Goal: Task Accomplishment & Management: Manage account settings

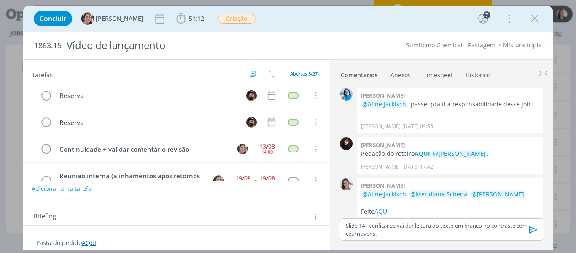
scroll to position [841, 0]
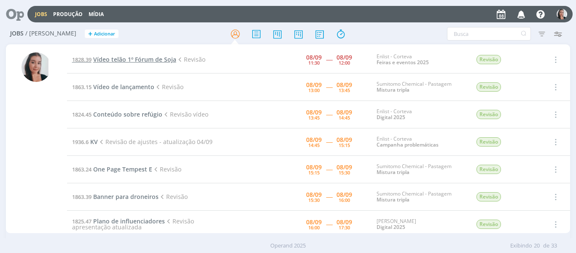
click at [138, 61] on span "Vídeo telão 1º Fórum de Soja" at bounding box center [134, 59] width 83 height 8
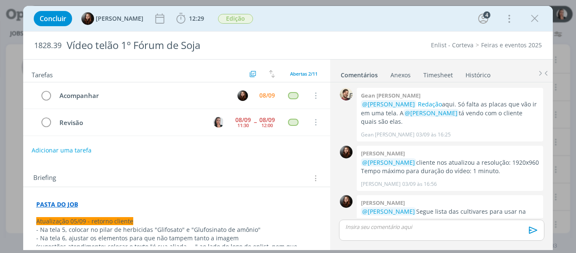
scroll to position [663, 0]
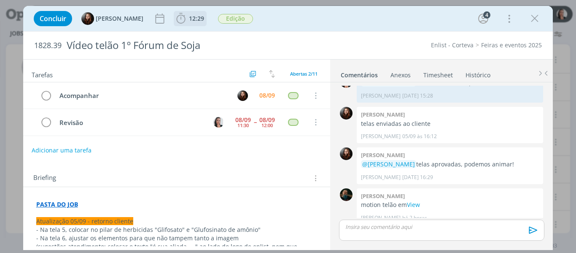
click at [181, 17] on icon "dialog" at bounding box center [181, 18] width 13 height 13
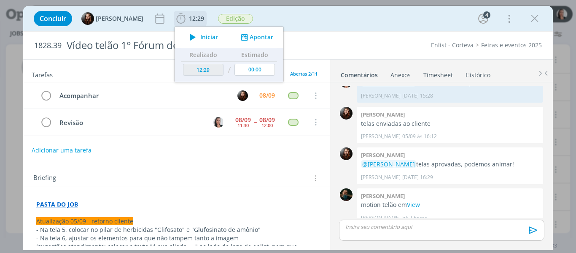
click at [203, 32] on button "Iniciar" at bounding box center [201, 37] width 33 height 12
click at [414, 200] on link "View" at bounding box center [413, 204] width 13 height 8
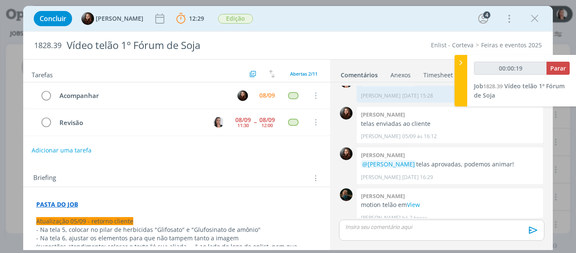
type input "00:00:20"
click at [464, 76] on div at bounding box center [461, 80] width 13 height 51
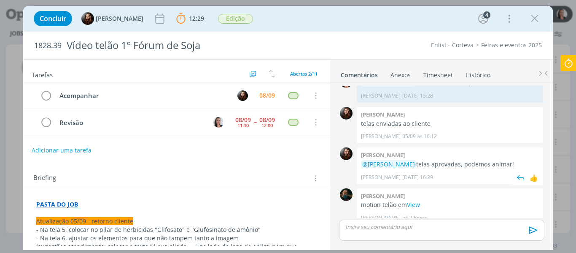
scroll to position [621, 0]
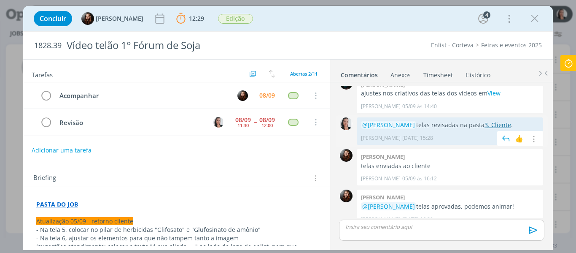
click at [495, 121] on link "3. Cliente" at bounding box center [498, 125] width 27 height 8
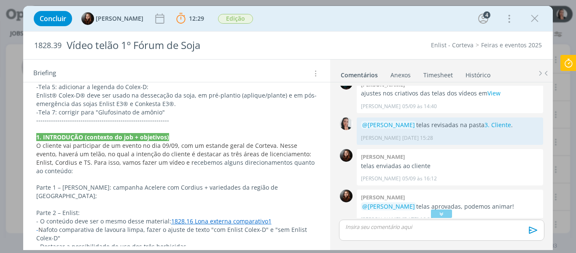
scroll to position [0, 0]
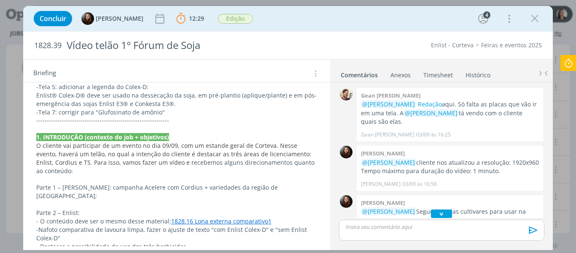
click at [440, 213] on icon "dialog" at bounding box center [441, 213] width 9 height 8
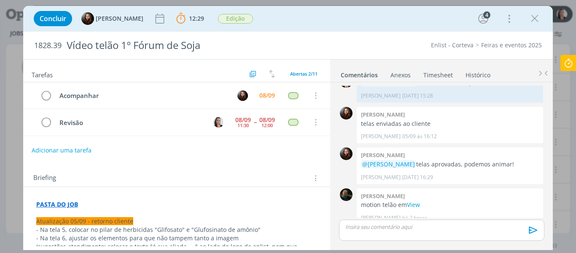
click at [455, 226] on p "dialog" at bounding box center [441, 227] width 191 height 8
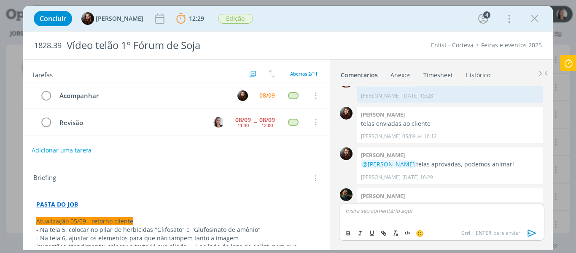
scroll to position [679, 0]
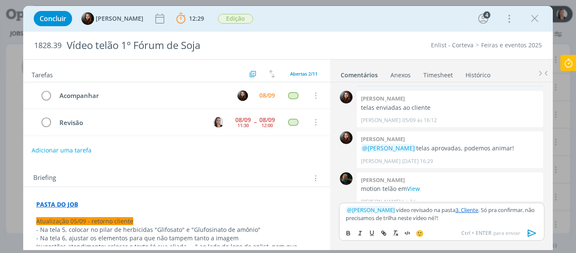
click at [471, 224] on div "﻿ @ Eduarda Pereira ﻿ vídeo revisado na pasta 3. Cliente . Só pra confirmar, nã…" at bounding box center [441, 213] width 205 height 22
click at [509, 217] on p "﻿ @ Eduarda Pereira ﻿ vídeo revisado na pasta 3. Cliente . Só pra confirmar, nã…" at bounding box center [441, 214] width 191 height 16
drag, startPoint x: 485, startPoint y: 208, endPoint x: 489, endPoint y: 227, distance: 19.4
click at [489, 227] on div "﻿ @ Eduarda Pereira ﻿ vídeo revisado na pasta 3. Cliente . Só pra confirmar, nã…" at bounding box center [441, 221] width 205 height 38
click at [533, 234] on icon "dialog" at bounding box center [532, 232] width 8 height 7
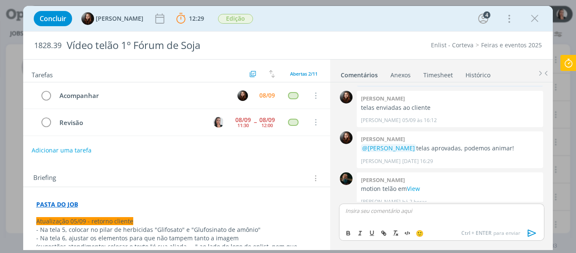
scroll to position [711, 0]
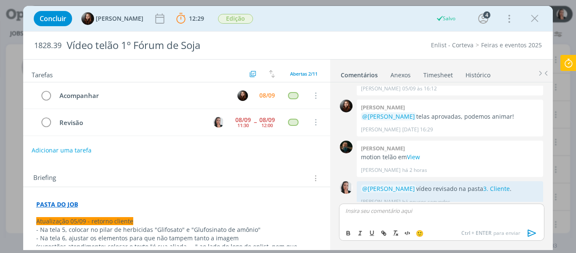
click at [571, 65] on icon at bounding box center [568, 63] width 15 height 16
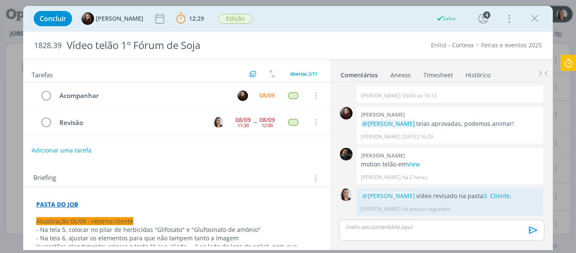
scroll to position [695, 0]
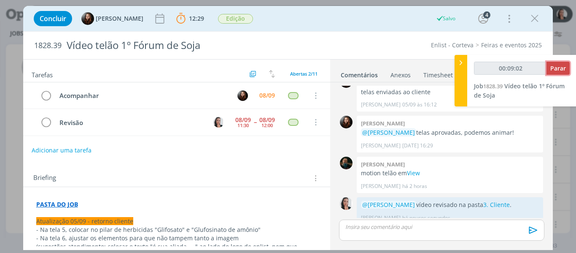
click at [566, 65] on span "Parar" at bounding box center [558, 68] width 16 height 8
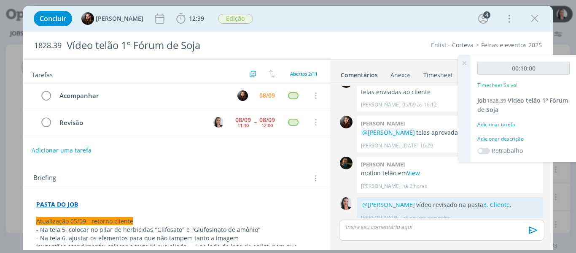
click at [516, 139] on div "Adicionar descrição" at bounding box center [523, 139] width 92 height 8
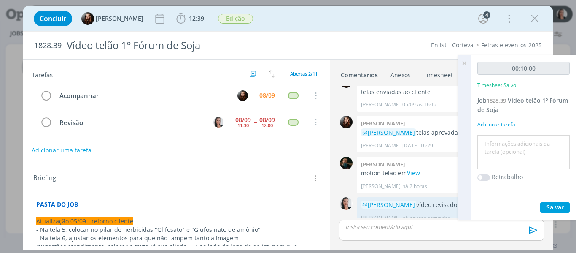
click at [521, 152] on textarea at bounding box center [524, 152] width 88 height 30
type textarea "revisão vídeo"
click at [555, 212] on button "Salvar" at bounding box center [555, 207] width 30 height 11
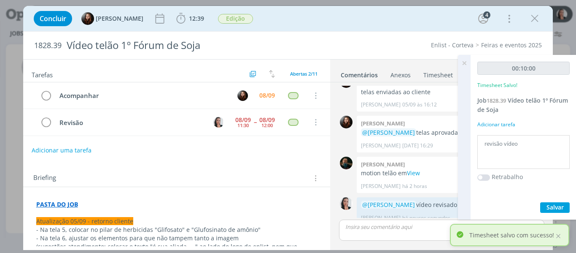
click at [467, 62] on icon at bounding box center [464, 63] width 15 height 16
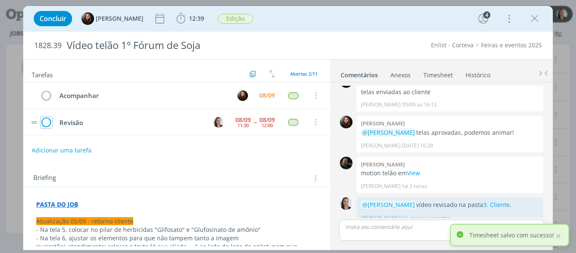
drag, startPoint x: 43, startPoint y: 122, endPoint x: 51, endPoint y: 125, distance: 8.5
click at [44, 122] on icon "dialog" at bounding box center [46, 122] width 12 height 13
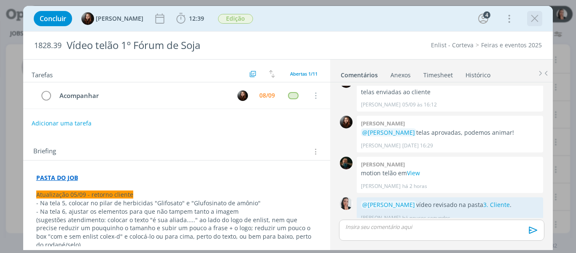
click at [539, 17] on icon "dialog" at bounding box center [534, 18] width 13 height 13
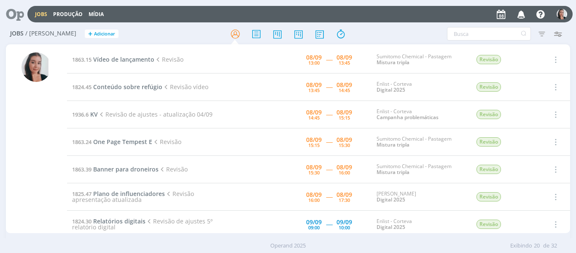
click at [381, 27] on div at bounding box center [288, 33] width 188 height 15
click at [114, 58] on span "Vídeo de lançamento" at bounding box center [123, 59] width 61 height 8
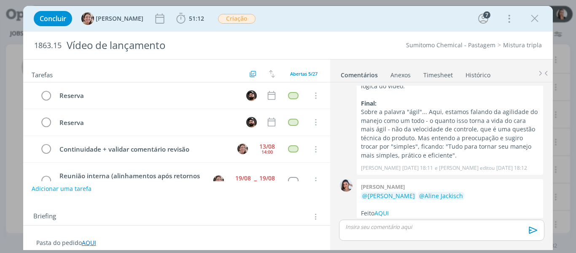
scroll to position [51, 0]
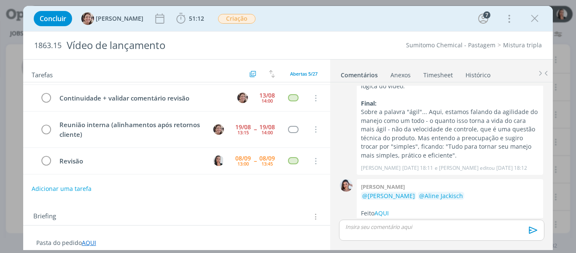
click at [288, 20] on div "Concluir Aline Jackisch 51:12 Iniciar Apontar Data * 08/09/2025 Horas * 00:00 T…" at bounding box center [288, 18] width 517 height 20
click at [532, 17] on icon "dialog" at bounding box center [534, 18] width 13 height 13
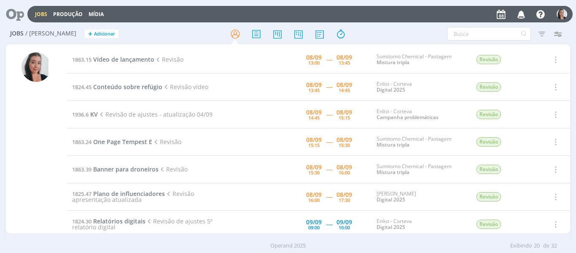
click at [407, 33] on div "Filtros Filtrar Limpar Tipo Jobs e Tarefas Data Personalizado a Situação dos jo…" at bounding box center [476, 33] width 180 height 13
click at [138, 86] on span "Conteúdo sobre refúgio" at bounding box center [127, 87] width 69 height 8
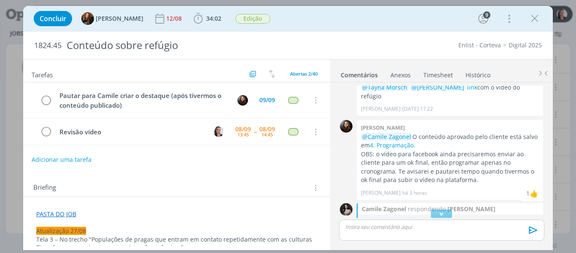
scroll to position [795, 0]
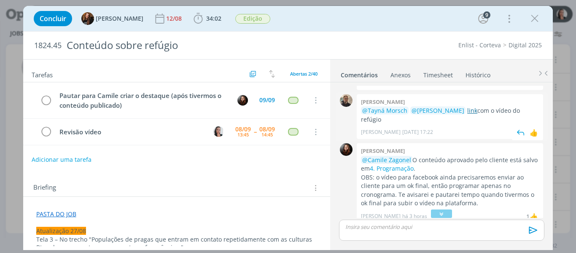
click at [469, 111] on link "link" at bounding box center [472, 110] width 10 height 8
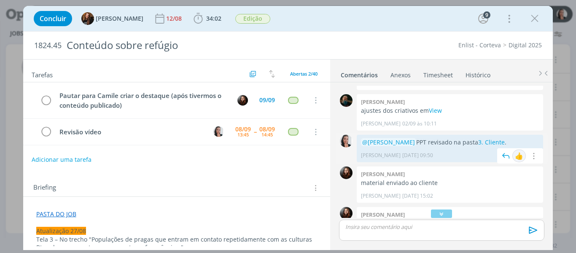
scroll to position [629, 0]
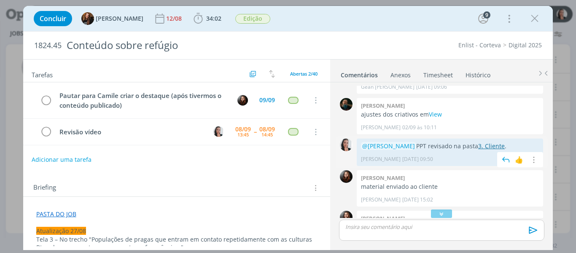
click at [496, 145] on link "3. Cliente" at bounding box center [491, 146] width 27 height 8
click at [195, 20] on icon "dialog" at bounding box center [198, 18] width 13 height 13
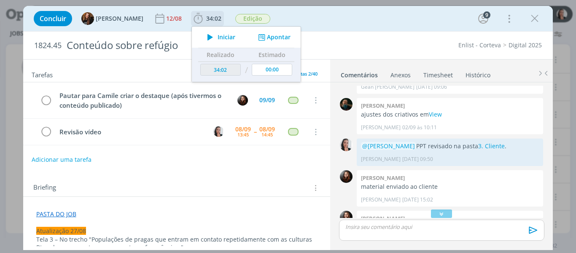
click at [221, 39] on span "Iniciar" at bounding box center [227, 37] width 18 height 6
click at [398, 14] on div "Concluir Tayná Morsch 12/08 34:02 Iniciar Apontar Data * 08/09/2025 Horas * 00:…" at bounding box center [288, 18] width 517 height 20
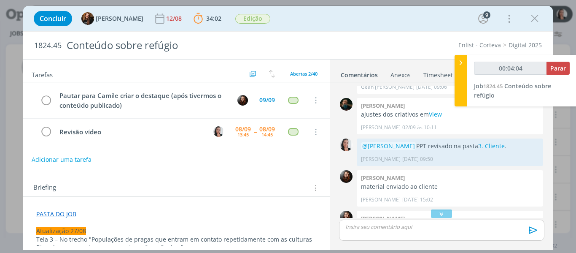
type input "00:04:05"
click at [459, 67] on div at bounding box center [461, 80] width 13 height 51
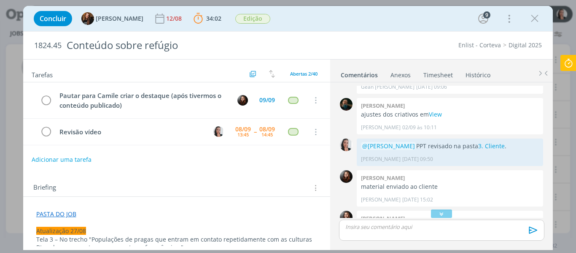
drag, startPoint x: 432, startPoint y: 213, endPoint x: 432, endPoint y: 221, distance: 8.4
click at [432, 213] on div "dialog" at bounding box center [441, 213] width 21 height 8
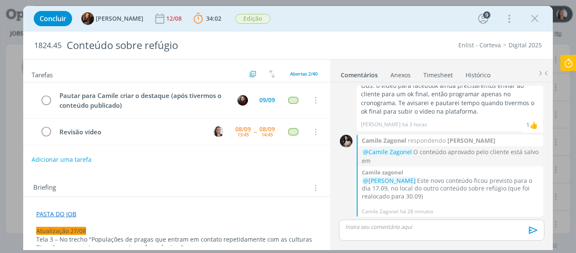
click at [419, 228] on p "dialog" at bounding box center [441, 227] width 191 height 8
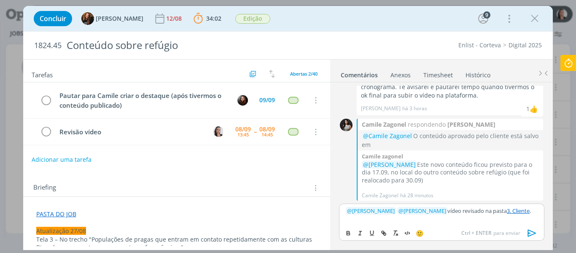
click at [533, 231] on icon "dialog" at bounding box center [532, 232] width 13 height 13
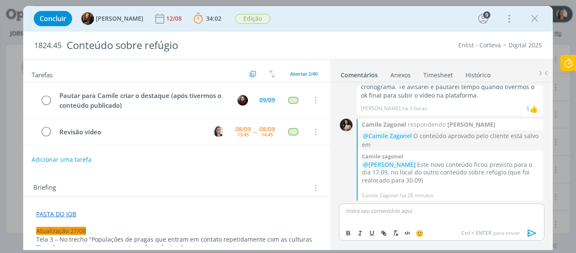
scroll to position [943, 0]
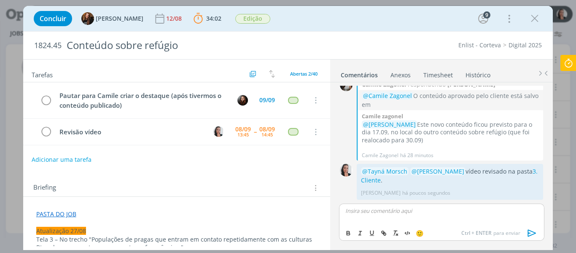
click at [396, 26] on div "Concluir Tayná Morsch 12/08 34:02 Parar Apontar Data * 08/09/2025 Horas * 00:00…" at bounding box center [288, 18] width 517 height 20
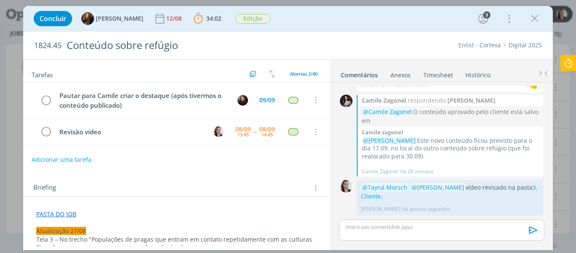
click at [570, 64] on icon at bounding box center [568, 63] width 15 height 16
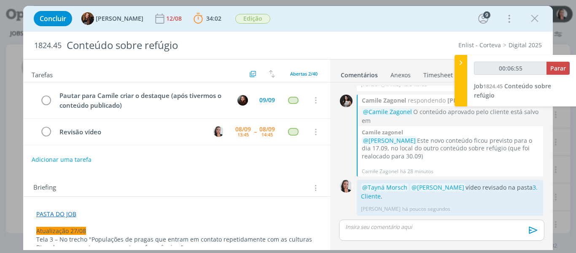
type input "00:06:56"
drag, startPoint x: 457, startPoint y: 67, endPoint x: 448, endPoint y: 62, distance: 10.4
click at [457, 67] on icon at bounding box center [461, 62] width 8 height 9
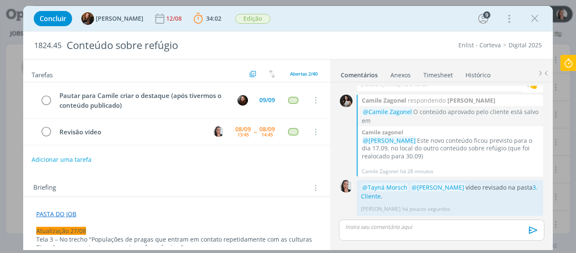
click at [416, 19] on div "Concluir Tayná Morsch 12/08 34:02 Parar Apontar Data * 08/09/2025 Horas * 00:00…" at bounding box center [288, 18] width 517 height 20
click at [48, 132] on icon "dialog" at bounding box center [46, 132] width 12 height 13
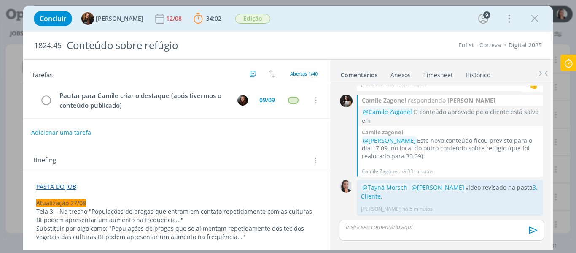
click at [84, 133] on button "Adicionar uma tarefa" at bounding box center [61, 132] width 60 height 14
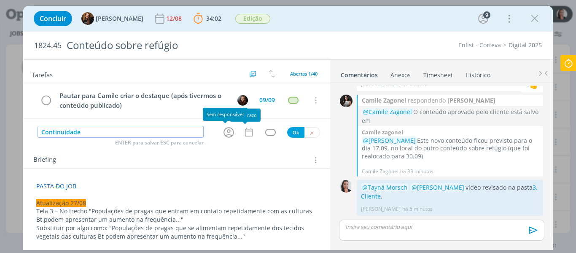
click at [228, 134] on icon "dialog" at bounding box center [228, 132] width 13 height 13
type input "Continuidade"
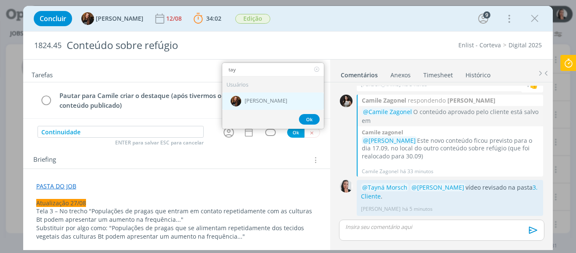
type input "tay"
click at [263, 101] on span "[PERSON_NAME]" at bounding box center [266, 100] width 43 height 7
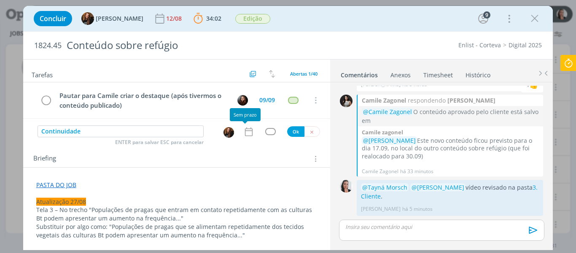
click at [245, 136] on icon "dialog" at bounding box center [249, 131] width 8 height 9
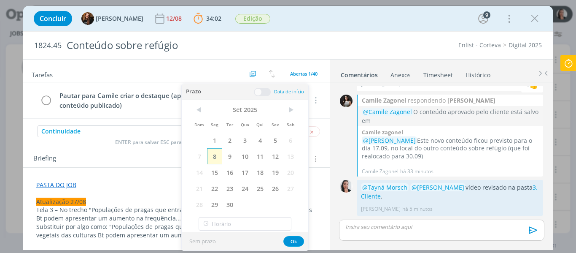
click at [219, 156] on span "8" at bounding box center [214, 156] width 15 height 16
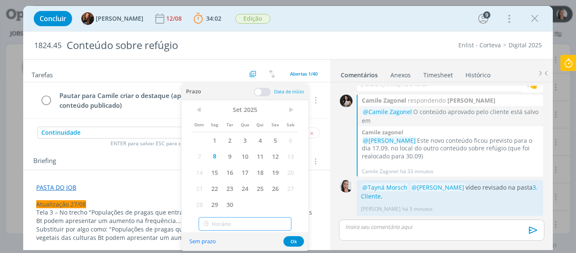
click at [239, 224] on input "text" at bounding box center [245, 223] width 93 height 13
type input "15:00"
click at [225, 202] on div "15:00" at bounding box center [246, 201] width 94 height 15
drag, startPoint x: 298, startPoint y: 240, endPoint x: 293, endPoint y: 204, distance: 36.1
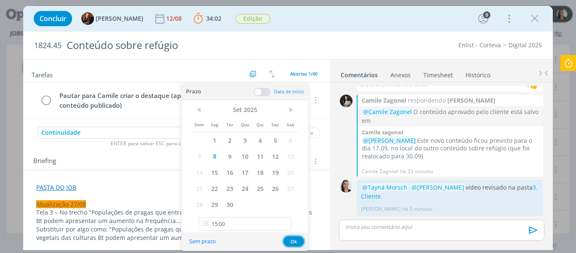
click at [297, 237] on button "Ok" at bounding box center [293, 241] width 21 height 11
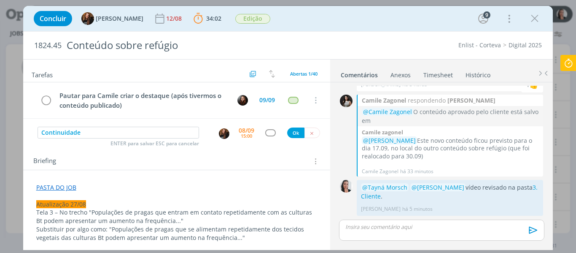
click at [267, 133] on div "dialog" at bounding box center [270, 132] width 11 height 7
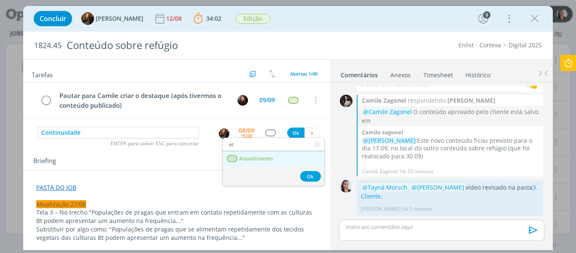
type input "at"
click at [259, 158] on span "Atendimento" at bounding box center [256, 158] width 34 height 7
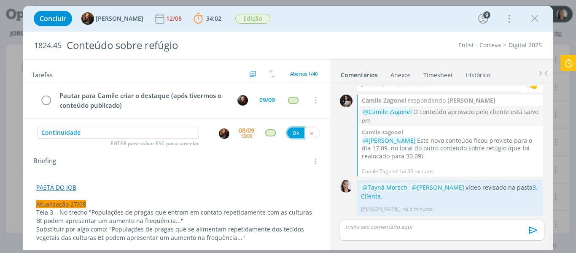
click at [290, 132] on button "Ok" at bounding box center [295, 132] width 17 height 11
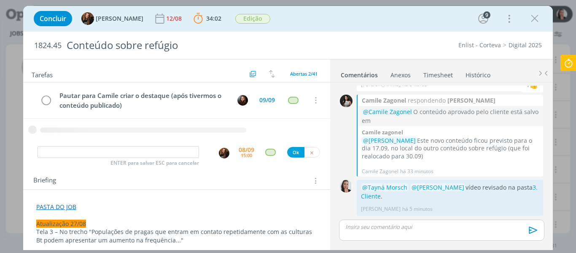
click at [573, 63] on icon at bounding box center [568, 63] width 15 height 16
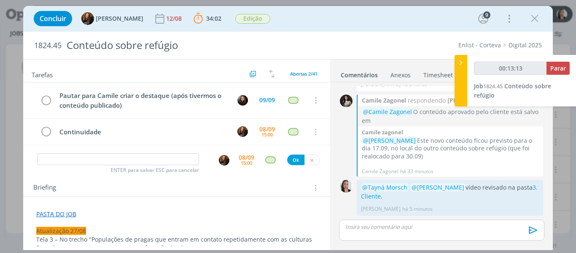
type input "00:13:14"
click at [551, 65] on span "Parar" at bounding box center [558, 68] width 16 height 8
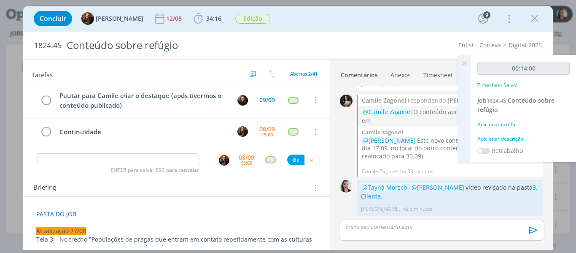
click at [520, 137] on div "Adicionar descrição" at bounding box center [523, 139] width 92 height 8
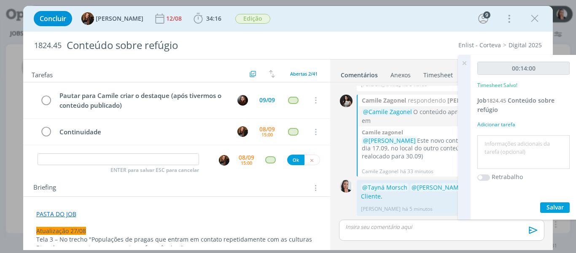
click at [524, 142] on textarea at bounding box center [524, 152] width 88 height 30
type textarea "revisão vídeo"
click at [551, 207] on span "Salvar" at bounding box center [555, 207] width 17 height 8
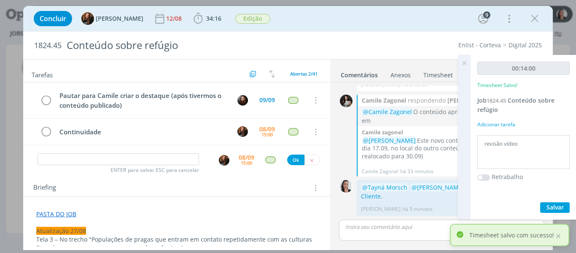
drag, startPoint x: 532, startPoint y: 22, endPoint x: 447, endPoint y: 24, distance: 84.8
click at [532, 22] on icon "dialog" at bounding box center [534, 18] width 13 height 13
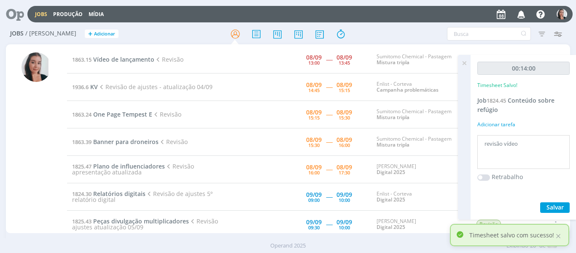
click at [372, 31] on div at bounding box center [288, 126] width 576 height 253
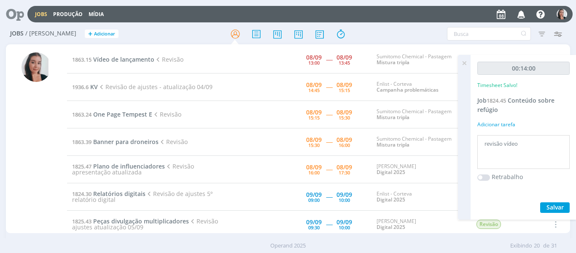
click at [465, 65] on icon at bounding box center [464, 63] width 15 height 16
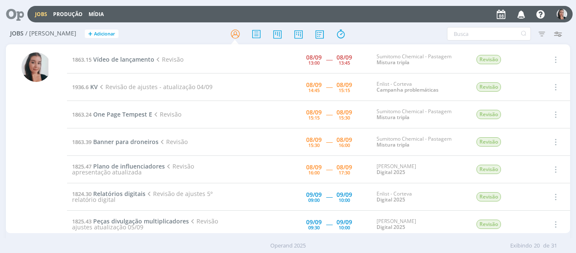
click at [430, 28] on div "Filtros Filtrar Limpar Tipo Jobs e Tarefas Data Personalizado a Situação dos jo…" at bounding box center [476, 33] width 180 height 13
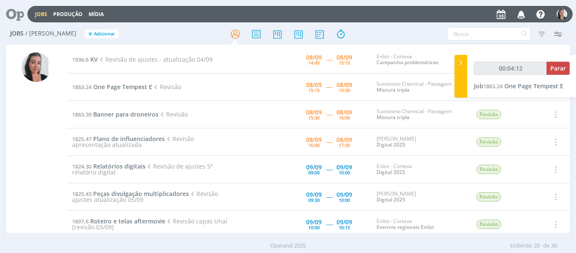
type input "00:05:12"
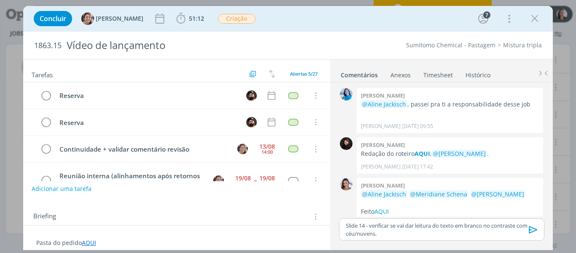
drag, startPoint x: 0, startPoint y: 0, endPoint x: 181, endPoint y: 18, distance: 181.4
click at [175, 19] on icon "dialog" at bounding box center [181, 18] width 13 height 13
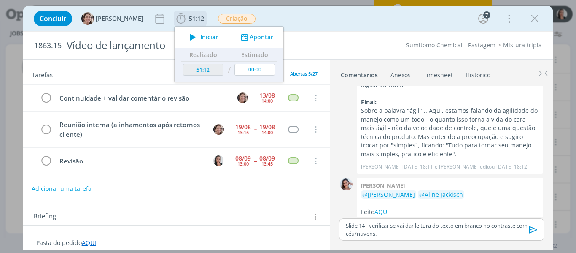
click at [200, 37] on span "Iniciar" at bounding box center [209, 37] width 18 height 6
click at [280, 19] on div "Concluir Aline Jackisch 51:12 Iniciar Apontar Data * 08/09/2025 Horas * 00:00 T…" at bounding box center [288, 18] width 517 height 20
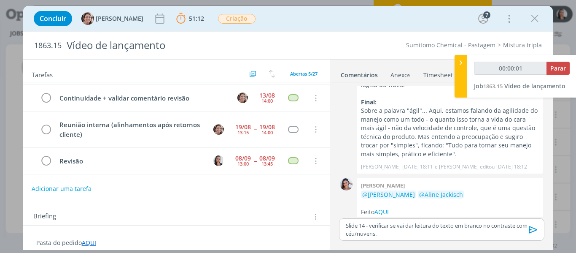
click at [462, 70] on div at bounding box center [461, 76] width 13 height 43
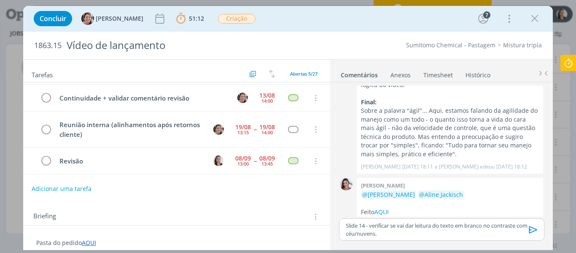
click at [347, 18] on div "Concluir Aline Jackisch 51:12 Parar Apontar Data * 08/09/2025 Horas * 00:00 Tar…" at bounding box center [288, 18] width 517 height 20
drag, startPoint x: 442, startPoint y: 16, endPoint x: 525, endPoint y: 8, distance: 83.6
click at [442, 16] on div "Concluir Aline Jackisch 51:50 Parar Apontar Data * 08/09/2025 Horas * 00:00 Tar…" at bounding box center [288, 18] width 517 height 20
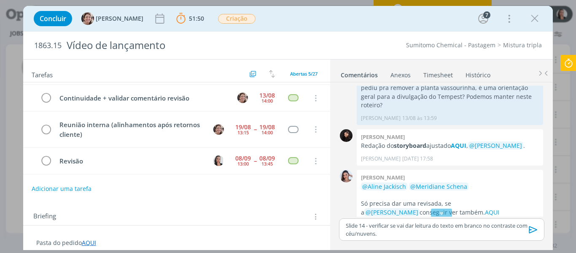
scroll to position [268, 0]
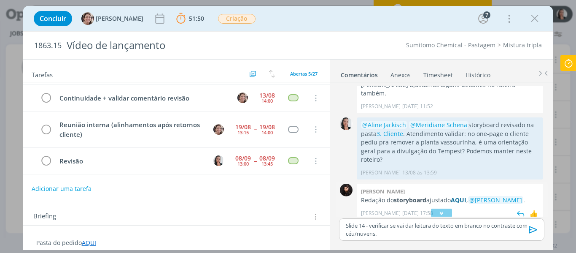
click at [463, 196] on strong "AQUI" at bounding box center [459, 200] width 16 height 8
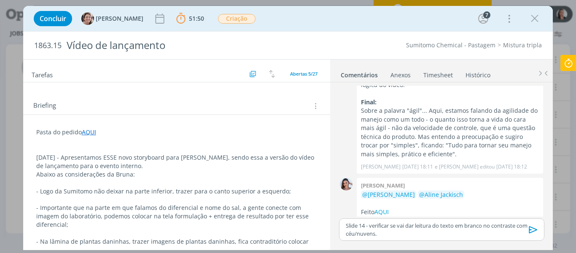
scroll to position [95, 0]
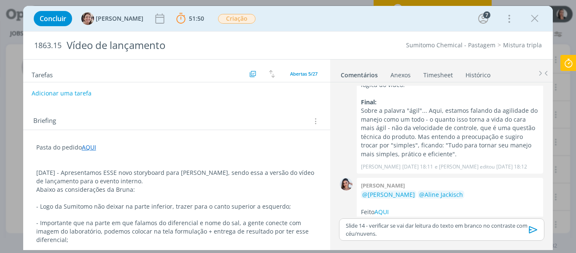
click at [315, 123] on div "Briefings Predefinidos Versões do Briefing Ver Briefing do Projeto" at bounding box center [316, 121] width 11 height 10
click at [311, 124] on icon "dialog" at bounding box center [315, 120] width 8 height 9
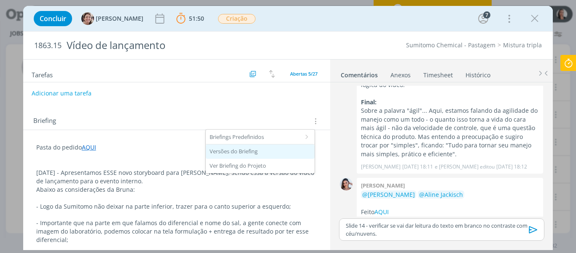
click at [278, 148] on div "Versões do Briefing" at bounding box center [260, 151] width 109 height 14
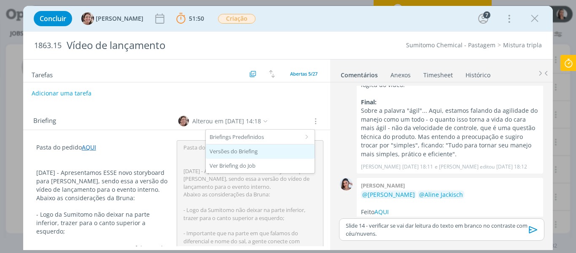
click at [236, 149] on div "Versões do Briefing" at bounding box center [260, 151] width 109 height 14
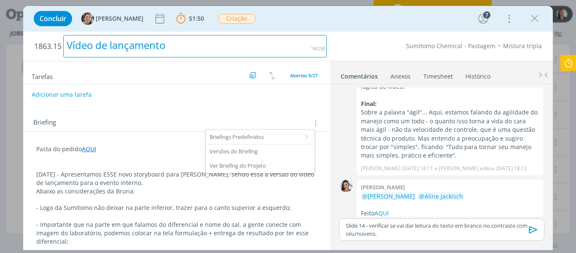
click at [321, 34] on h2 "1863.15 Vídeo de lançamento" at bounding box center [180, 46] width 293 height 29
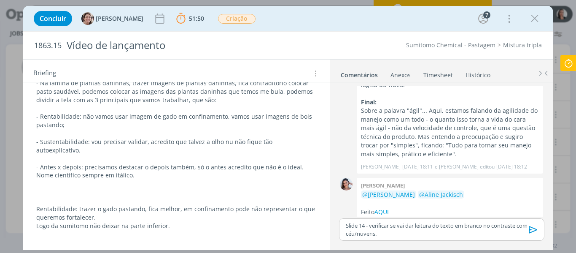
scroll to position [264, 0]
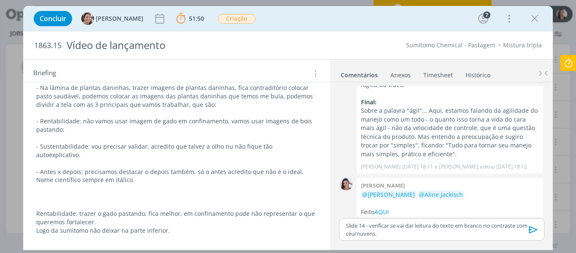
click at [384, 233] on p "Slide 14 - verificar se vai dar leitura do texto em branco no contraste com céu…" at bounding box center [441, 229] width 191 height 16
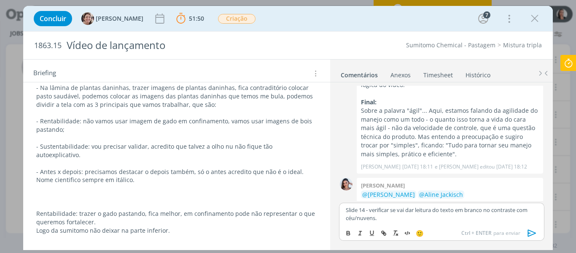
scroll to position [857, 0]
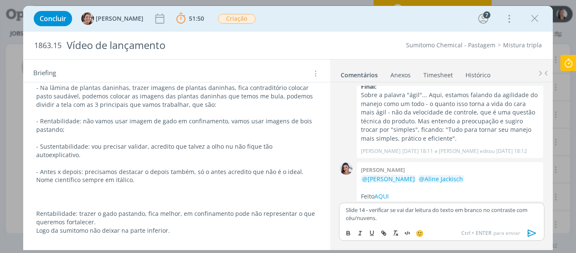
click at [385, 217] on p "Slide 14 - verificar se vai dar leitura do texto em branco no contraste com céu…" at bounding box center [441, 214] width 191 height 16
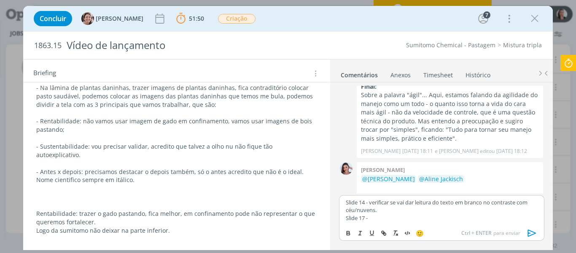
click at [420, 216] on p "Slide 17 -" at bounding box center [441, 218] width 191 height 8
click at [418, 214] on p "Slide 17 - "Bauhinia" em itálico e "sp." normal." at bounding box center [441, 218] width 191 height 8
click at [370, 217] on p "Slide 17 - "Bauhinia" em itálico e "sp." normal." at bounding box center [441, 218] width 191 height 8
click at [461, 216] on p "Slide 17 - corrigir para "Bauhinia" em itálico e "sp." normal." at bounding box center [441, 218] width 191 height 8
click at [408, 218] on p "Slide 17 - corrigir para "Bauhinia" em itálico e "sp." normal." at bounding box center [441, 218] width 191 height 8
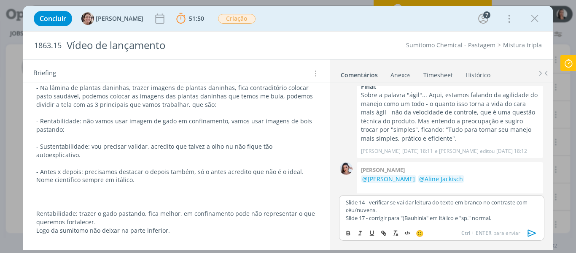
drag, startPoint x: 428, startPoint y: 215, endPoint x: 446, endPoint y: 242, distance: 32.4
click at [430, 218] on p "Slide 17 - corrigir para "(Bauhinia" em itálico e "sp." normal." at bounding box center [441, 218] width 191 height 8
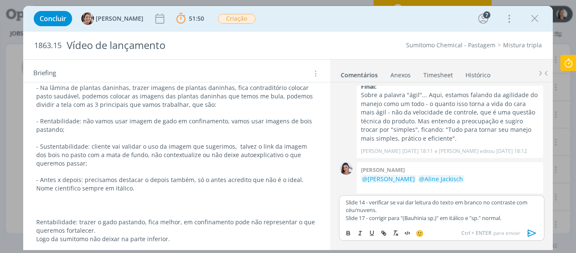
click at [424, 217] on p "Slide 17 - corrigir para "(Bauhinia sp.)" em itálico e "sp." normal." at bounding box center [441, 218] width 191 height 8
click at [423, 217] on p "Slide 17 - corrigir para "(Bauhinia sp.)" em itálico e "sp." normal." at bounding box center [441, 218] width 191 height 8
click at [447, 217] on p "Slide 17 - corrigir para "( Bauhinia sp.)" em itálico e "sp." normal." at bounding box center [441, 218] width 191 height 8
click at [459, 215] on p "Slide 17 - corrigir para "( Bauhinia sp.)" em itálico e "sp." normal." at bounding box center [441, 218] width 191 height 8
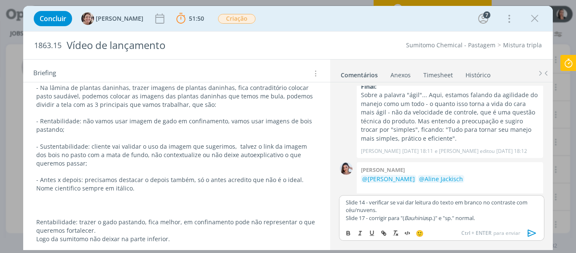
drag, startPoint x: 446, startPoint y: 216, endPoint x: 451, endPoint y: 217, distance: 4.8
click at [447, 216] on p "Slide 17 - corrigir para "( Bauhinia sp.)" e "sp." normal." at bounding box center [441, 218] width 191 height 8
drag, startPoint x: 458, startPoint y: 217, endPoint x: 467, endPoint y: 225, distance: 11.9
click at [462, 218] on p "Slide 17 - corrigir para "( Bauhinia sp.)" "sp." normal." at bounding box center [441, 218] width 191 height 8
click at [492, 214] on p "Slide 17 - corrigir para "( Bauhinia sp.)" "sp." é normal." at bounding box center [441, 218] width 191 height 8
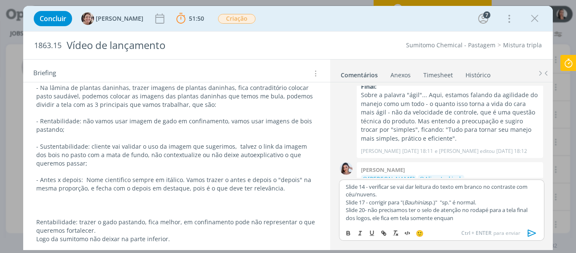
click at [492, 214] on p "Slide 20- não precisamos ter o selo de atenção no rodapé para a tela final dos …" at bounding box center [441, 214] width 191 height 16
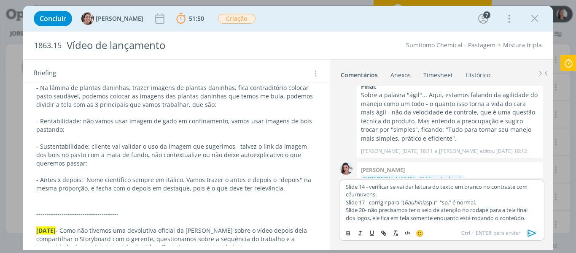
click at [493, 210] on p "Slide 20- não precisamos ter o selo de atenção no rodapé para a tela final dos …" at bounding box center [441, 214] width 191 height 16
click at [452, 195] on p "Slide 14 - verificar se vai dar leitura do texto em branco no contraste com céu…" at bounding box center [441, 191] width 191 height 16
click at [462, 202] on p "Slide 17 - corrigir para "( Bauhinia sp.)" "sp." é normal." at bounding box center [441, 202] width 191 height 8
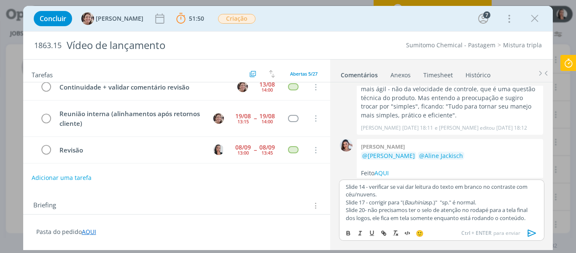
scroll to position [53, 0]
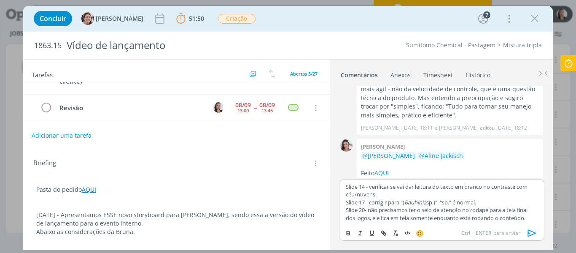
click at [89, 186] on link "AQUI" at bounding box center [89, 189] width 14 height 8
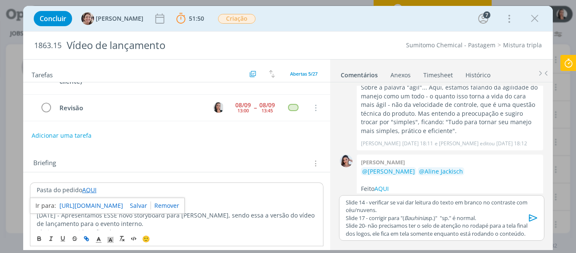
click at [109, 204] on link "https://sobeae.sharepoint.com/:f:/s/SOBEAE/EiuD6Of78SNIn5DSPG-1THUByiU2Ns-mRsRn…" at bounding box center [91, 205] width 64 height 11
click at [344, 22] on div "Concluir Aline Jackisch 51:50 Parar Apontar Data * 08/09/2025 Horas * 00:00 Tar…" at bounding box center [288, 18] width 517 height 20
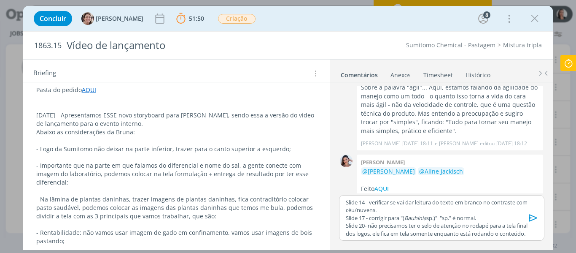
scroll to position [137, 0]
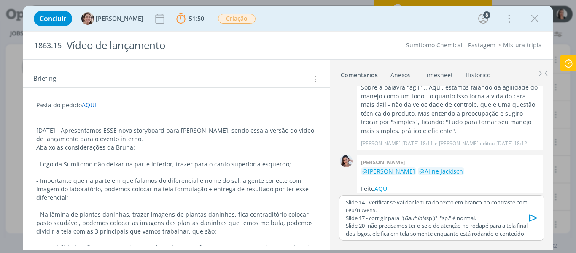
click at [486, 211] on p "Slide 14 - verificar se vai dar leitura do texto em branco no contraste com céu…" at bounding box center [441, 206] width 191 height 16
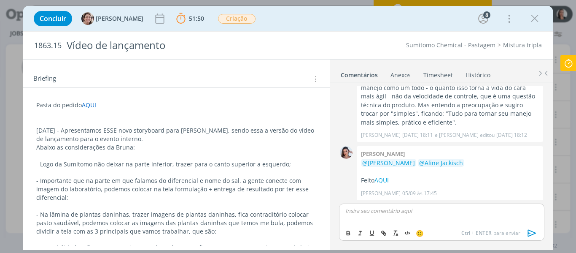
scroll to position [856, 0]
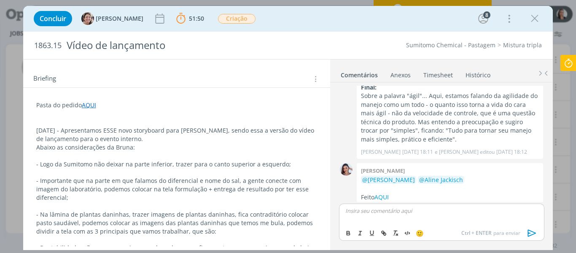
click at [139, 163] on p "- Logo da Sumitomo não deixar na parte inferior, trazer para o canto superior a…" at bounding box center [176, 164] width 281 height 8
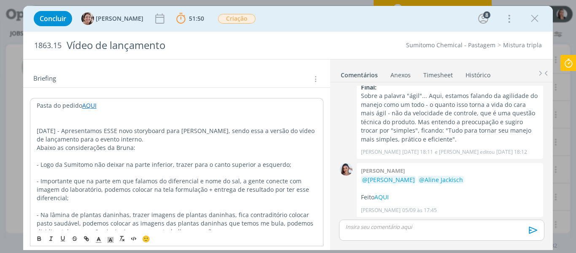
scroll to position [840, 0]
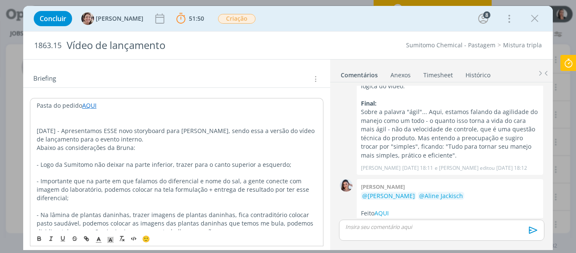
click at [370, 15] on div "Concluir Aline Jackisch 51:50 Parar Apontar Data * 08/09/2025 Horas * 00:00 Tar…" at bounding box center [288, 18] width 517 height 20
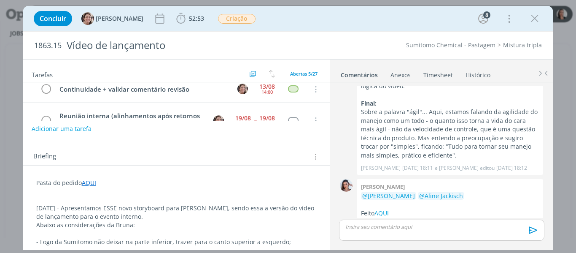
scroll to position [84, 0]
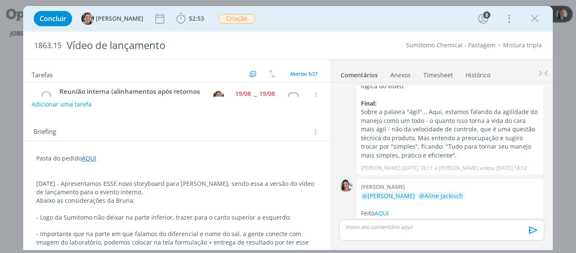
click at [129, 161] on p "Pasta do pedido AQUI" at bounding box center [176, 158] width 281 height 8
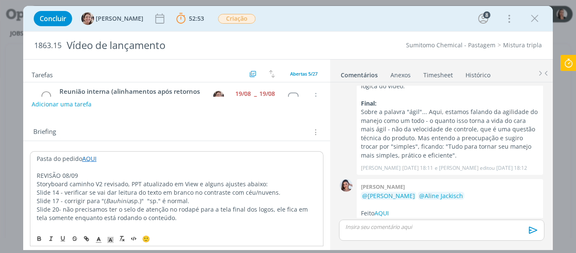
click at [66, 172] on p "REVISÃO 08/09" at bounding box center [177, 175] width 280 height 8
click at [110, 237] on icon "dialog" at bounding box center [111, 240] width 8 height 8
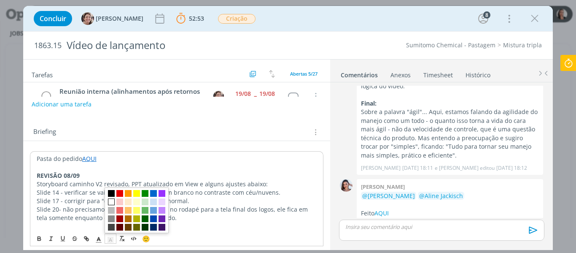
click at [112, 199] on span "dialog" at bounding box center [111, 201] width 7 height 7
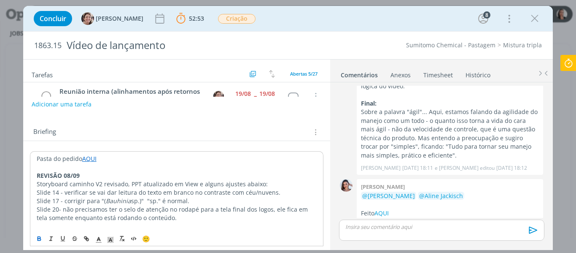
drag, startPoint x: 114, startPoint y: 234, endPoint x: 113, endPoint y: 218, distance: 15.6
click at [114, 233] on span "dialog" at bounding box center [111, 238] width 12 height 10
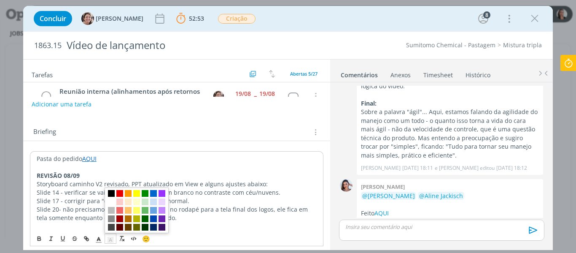
click at [111, 191] on span "dialog" at bounding box center [111, 193] width 7 height 7
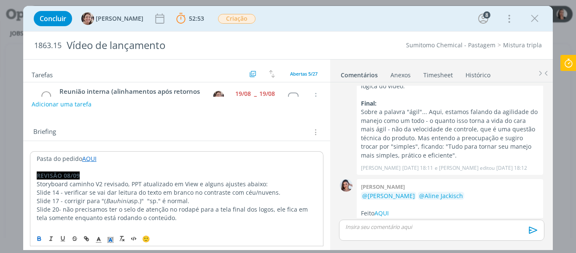
drag, startPoint x: 102, startPoint y: 234, endPoint x: 104, endPoint y: 221, distance: 13.6
click at [102, 234] on span "dialog" at bounding box center [99, 238] width 12 height 10
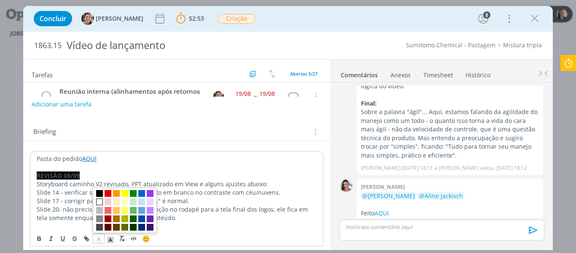
click at [100, 201] on span "dialog" at bounding box center [99, 201] width 7 height 7
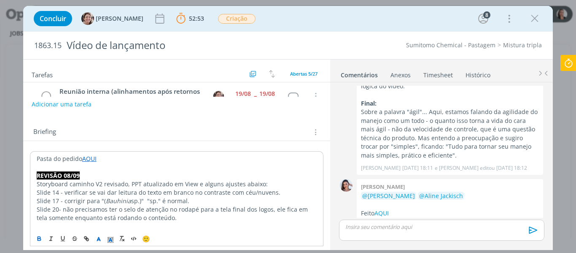
click at [108, 195] on p "Slide 14 - verificar se vai dar leitura do texto em branco no contraste com céu…" at bounding box center [177, 192] width 280 height 8
drag, startPoint x: 170, startPoint y: 183, endPoint x: 198, endPoint y: 181, distance: 27.5
click at [195, 183] on p "Storyboard caminho V2 revisado, PPT atualizado em View e alguns ajustes abaixo:" at bounding box center [176, 183] width 281 height 8
click at [184, 182] on p "Storyboard caminho V2 revisado, PPT atualizado na pasta e alguns ajustes abaixo:" at bounding box center [176, 183] width 281 height 8
drag, startPoint x: 193, startPoint y: 183, endPoint x: 170, endPoint y: 194, distance: 25.9
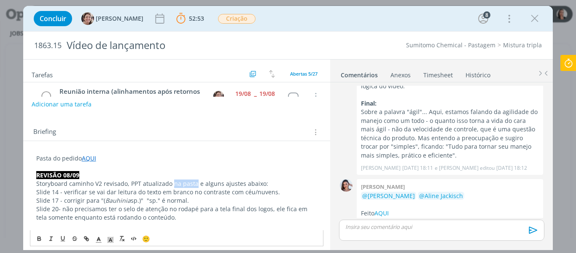
click at [170, 185] on p "Storyboard caminho V2 revisado, PPT atualizado na pasta e alguns ajustes abaixo:" at bounding box center [176, 183] width 281 height 8
click at [89, 239] on icon "dialog" at bounding box center [87, 239] width 3 height 3
paste input "https://sobeae.sharepoint.com/sites/SOBEAE/Documentos%20Compartilhados/Forms/Al…"
type input "https://sobeae.sharepoint.com/sites/SOBEAE/Documentos%20Compartilhados/Forms/Al…"
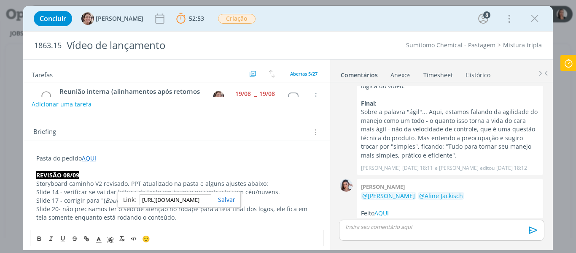
click at [227, 201] on link "dialog" at bounding box center [223, 199] width 24 height 8
click at [230, 199] on p "Slide 17 - corrigir para "( Bauhinia sp.)" "sp." é normal." at bounding box center [176, 200] width 281 height 8
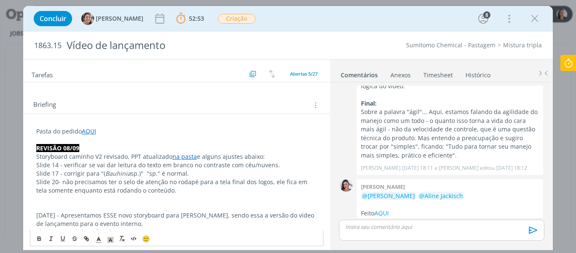
scroll to position [127, 0]
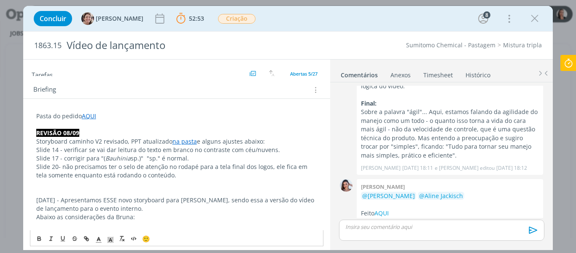
click at [109, 186] on p "dialog" at bounding box center [176, 183] width 281 height 8
click at [415, 230] on p "dialog" at bounding box center [441, 227] width 191 height 8
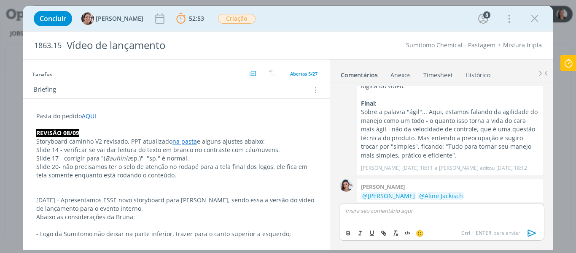
scroll to position [856, 0]
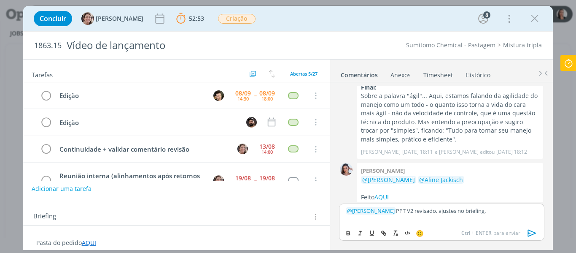
click at [527, 233] on icon "dialog" at bounding box center [532, 232] width 13 height 13
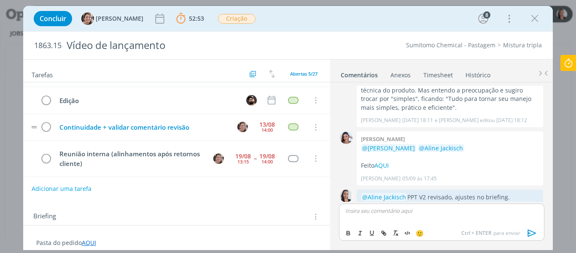
scroll to position [42, 0]
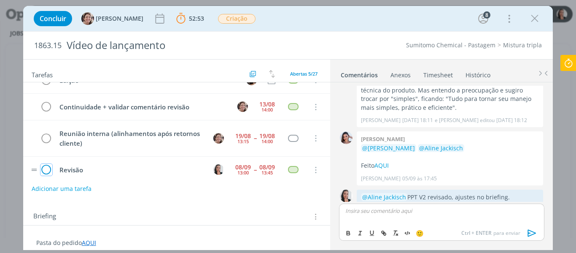
click at [46, 170] on icon "dialog" at bounding box center [46, 170] width 12 height 13
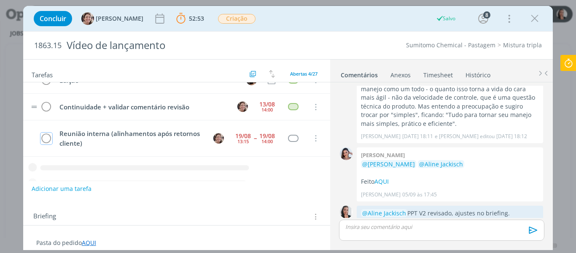
scroll to position [0, 0]
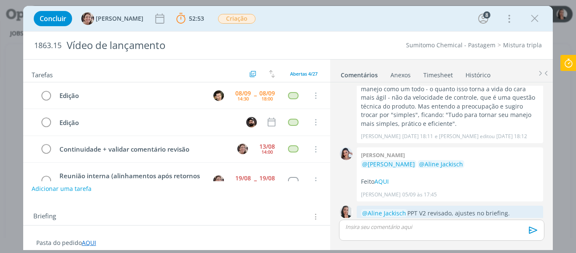
drag, startPoint x: 567, startPoint y: 61, endPoint x: 575, endPoint y: 67, distance: 10.5
click at [567, 61] on icon at bounding box center [568, 63] width 15 height 16
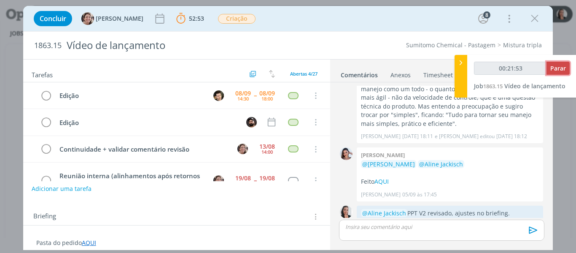
type input "00:21:54"
click at [561, 66] on span "Parar" at bounding box center [558, 68] width 16 height 8
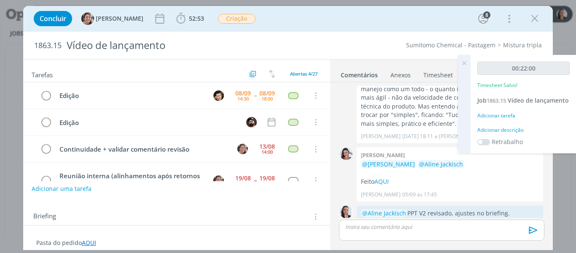
click at [489, 134] on div "Adicionar descrição" at bounding box center [523, 130] width 92 height 8
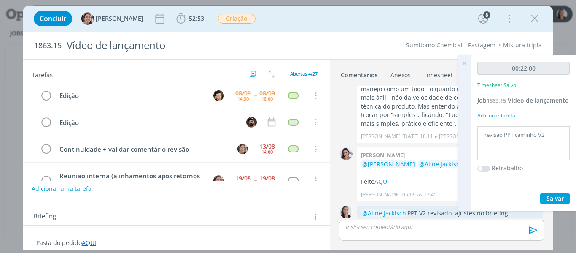
type textarea "revisão PPT caminho V2"
click at [557, 202] on span "Salvar" at bounding box center [555, 198] width 17 height 8
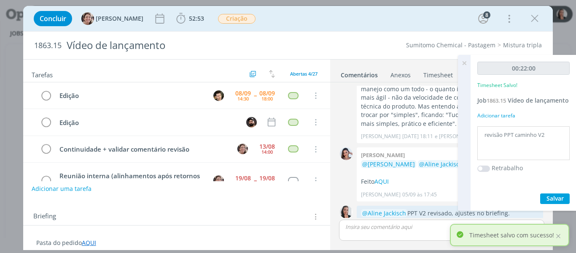
click at [463, 65] on icon at bounding box center [464, 63] width 15 height 16
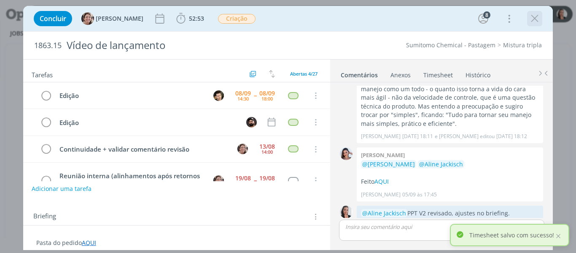
click at [533, 19] on icon "dialog" at bounding box center [534, 18] width 13 height 13
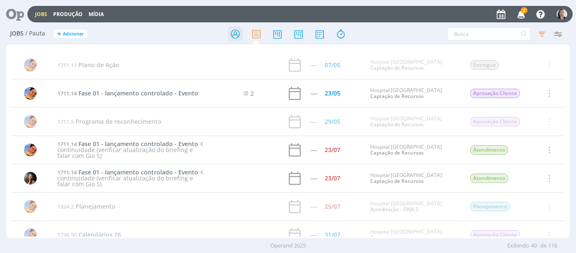
click at [234, 37] on icon at bounding box center [235, 34] width 15 height 16
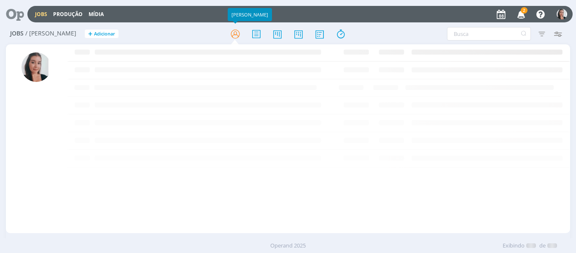
click at [523, 14] on icon "button" at bounding box center [521, 14] width 15 height 14
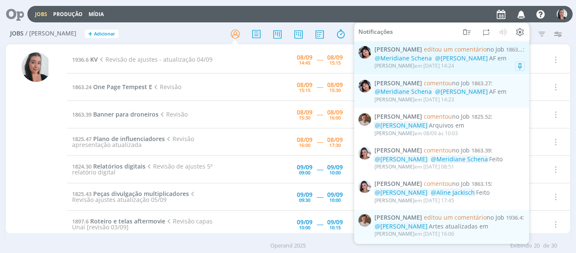
click at [511, 64] on div "Eliana Hochscheidt em 08/09 às 14:24" at bounding box center [450, 66] width 150 height 8
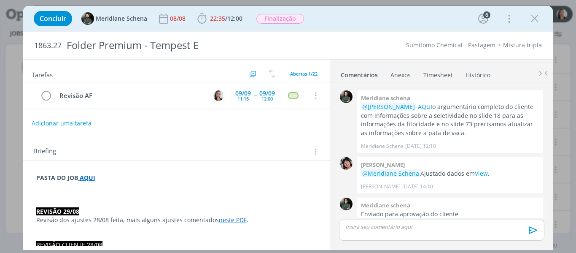
scroll to position [920, 0]
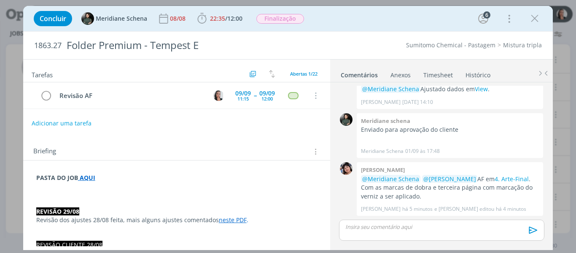
click at [533, 22] on icon "dialog" at bounding box center [534, 18] width 13 height 13
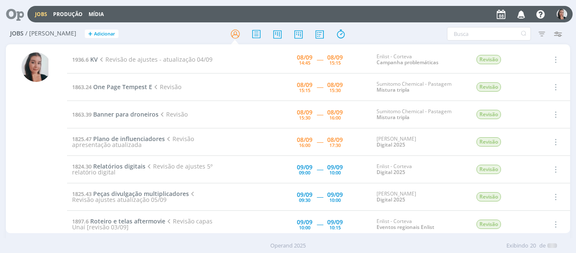
click at [385, 23] on div "Jobs Produção Mídia Notificações Eliana Hochscheidt editou um comentário no Job…" at bounding box center [287, 13] width 569 height 20
click at [95, 56] on span "KV" at bounding box center [94, 59] width 8 height 8
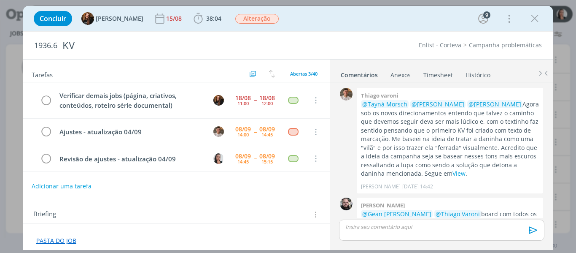
scroll to position [894, 0]
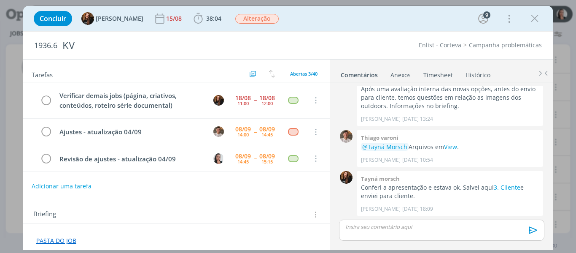
click at [286, 13] on div "Concluir Tayná Morsch 15/08 38:04 Iniciar Apontar Data * 08/09/2025 Horas * 00:…" at bounding box center [288, 18] width 517 height 20
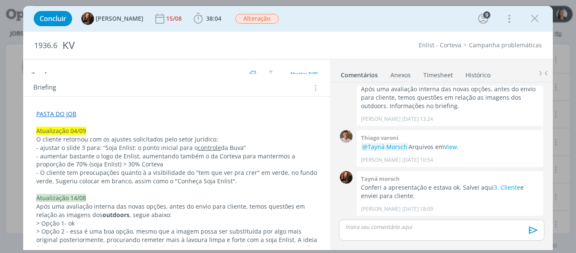
scroll to position [0, 0]
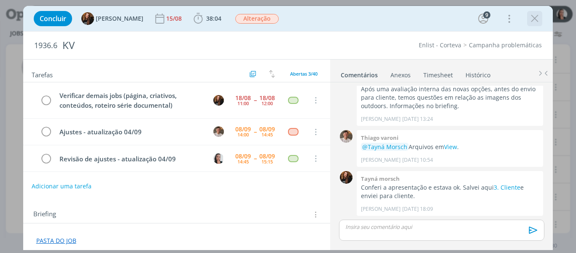
click at [533, 17] on icon "dialog" at bounding box center [534, 18] width 13 height 13
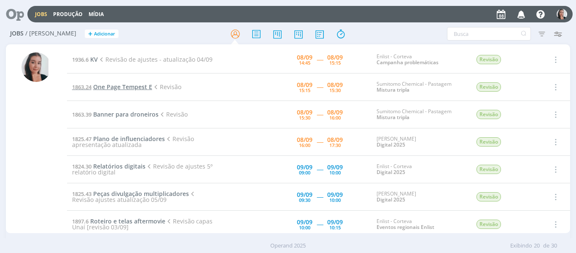
click at [145, 86] on span "One Page Tempest E" at bounding box center [122, 87] width 59 height 8
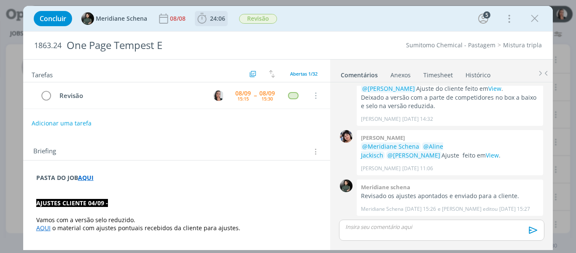
click at [204, 21] on icon "dialog" at bounding box center [202, 18] width 13 height 13
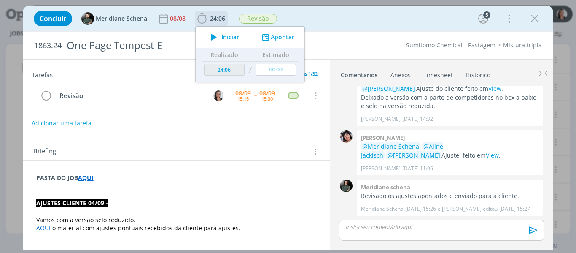
click at [220, 36] on icon "dialog" at bounding box center [214, 37] width 15 height 11
click at [323, 20] on div "Concluir Meridiane Schena 08/08 24:06 Iniciar Apontar Data * 08/09/2025 Horas *…" at bounding box center [288, 18] width 517 height 20
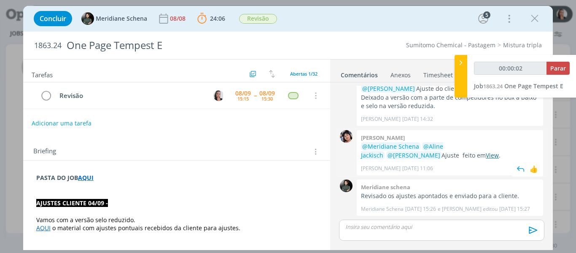
click at [486, 157] on link "View" at bounding box center [492, 155] width 13 height 8
type input "00:00:13"
click at [460, 72] on div at bounding box center [461, 76] width 13 height 43
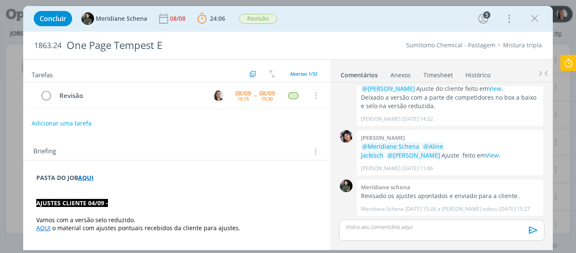
click at [45, 229] on link "AQUI" at bounding box center [43, 228] width 14 height 8
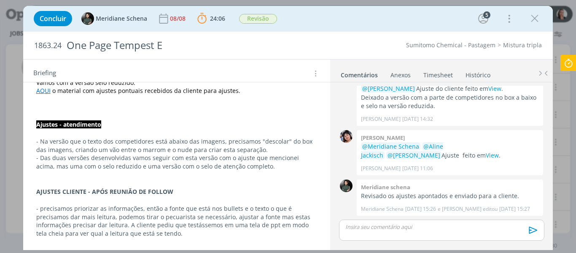
scroll to position [42, 0]
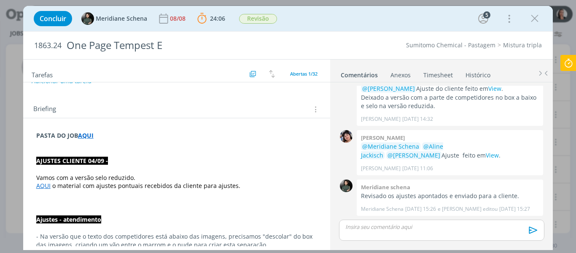
click at [45, 184] on link "AQUI" at bounding box center [43, 185] width 14 height 8
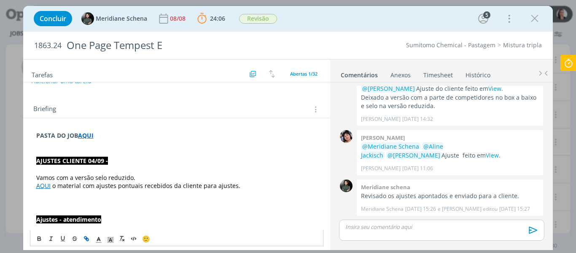
scroll to position [127, 0]
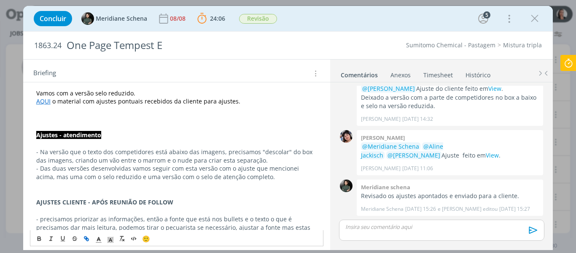
click at [47, 100] on link "AQUI" at bounding box center [43, 101] width 14 height 8
click at [48, 103] on link "AQUI" at bounding box center [43, 101] width 14 height 8
click at [87, 120] on link "https://sobeae.sharepoint.com/:b:/s/SOBEAE/Ec5hmjcR6X5DoL4P1zu7ZlkB3Wi-vfS_giqz…" at bounding box center [91, 117] width 64 height 11
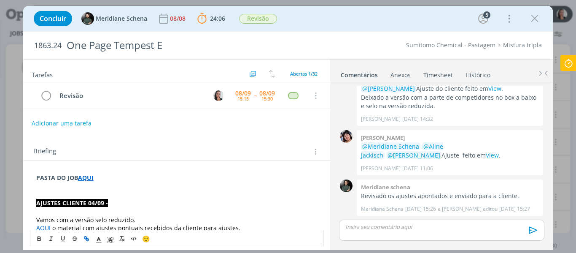
click at [449, 220] on div "dialog" at bounding box center [441, 229] width 205 height 21
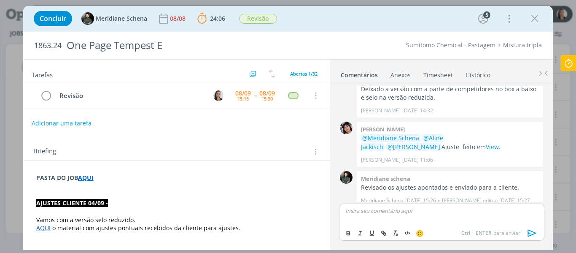
scroll to position [971, 0]
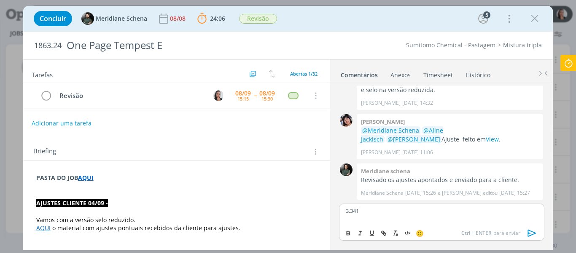
click at [569, 66] on icon at bounding box center [568, 63] width 15 height 16
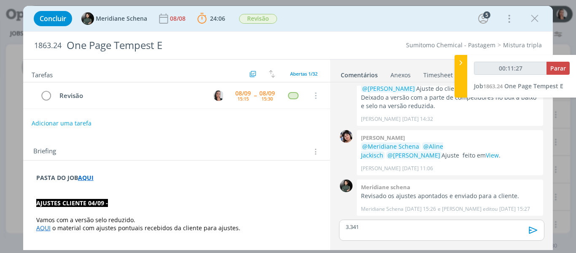
type input "00:11:28"
click at [463, 68] on div at bounding box center [461, 76] width 13 height 43
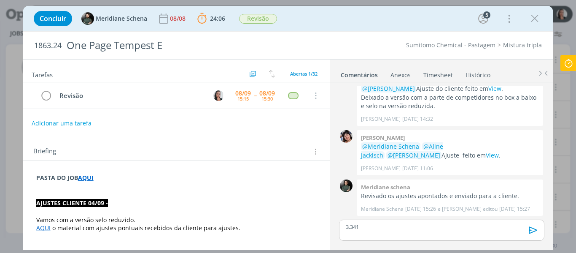
click at [398, 221] on div "3.341" at bounding box center [441, 229] width 205 height 21
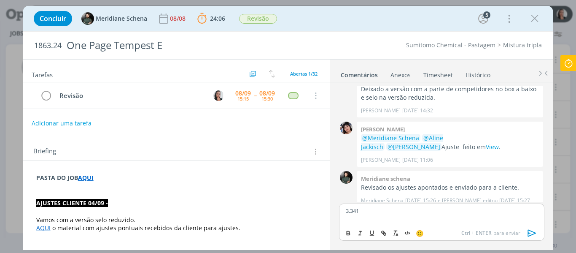
scroll to position [971, 0]
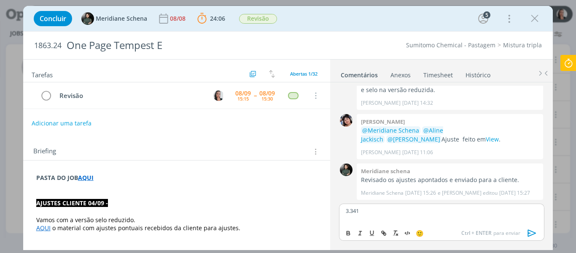
click at [359, 204] on div "3.341" at bounding box center [441, 213] width 205 height 21
click at [354, 208] on p "3.341" at bounding box center [441, 211] width 191 height 8
click at [114, 176] on p "PASTA DO JOB AQUI" at bounding box center [176, 177] width 281 height 8
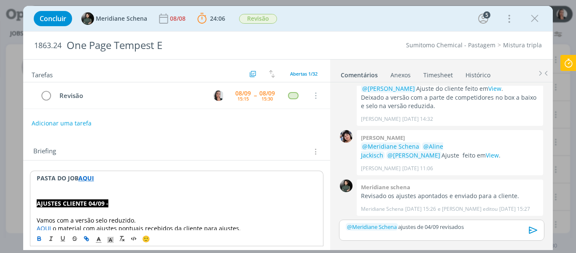
scroll to position [955, 0]
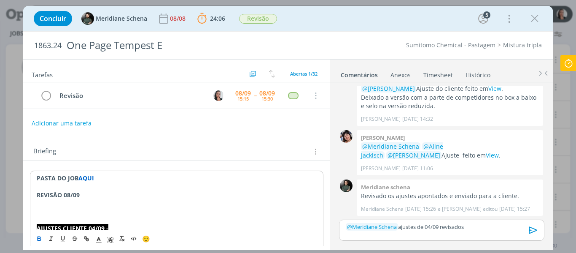
drag, startPoint x: 401, startPoint y: 226, endPoint x: 489, endPoint y: 226, distance: 88.1
click at [489, 226] on p "﻿ @ Meridiane Schena ﻿ ajustes de 04/09 revisados" at bounding box center [441, 227] width 191 height 8
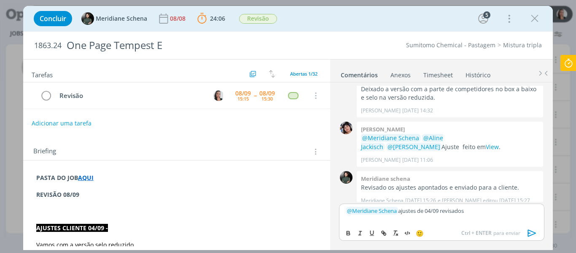
scroll to position [971, 0]
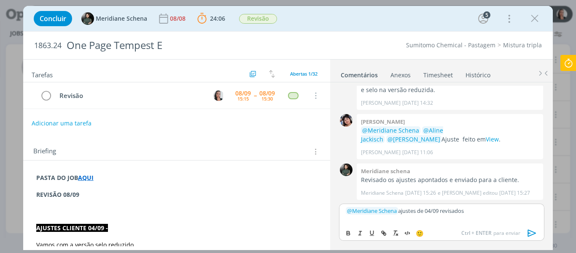
click at [70, 202] on p "﻿" at bounding box center [176, 203] width 281 height 8
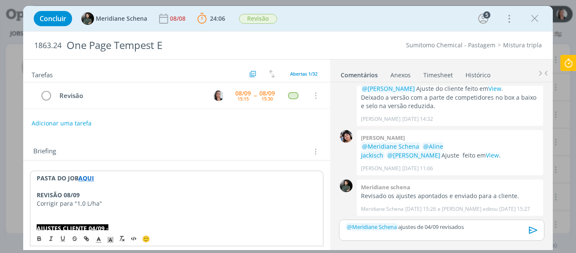
scroll to position [955, 0]
drag, startPoint x: 401, startPoint y: 226, endPoint x: 487, endPoint y: 225, distance: 85.6
click at [487, 225] on p "﻿ @ Meridiane Schena ﻿ ajustes de 04/09 revisados" at bounding box center [441, 227] width 191 height 8
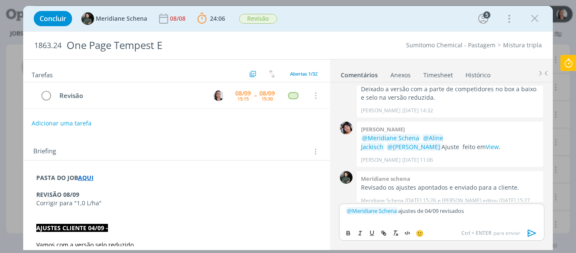
scroll to position [971, 0]
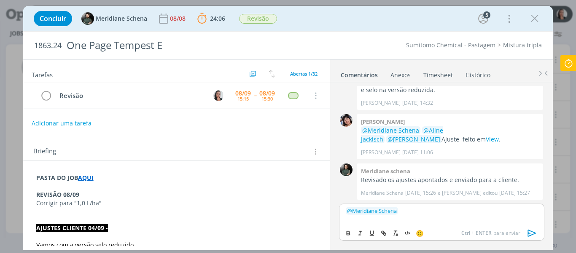
click at [98, 202] on p "Corrigir para "1,0 L/ha"" at bounding box center [176, 203] width 281 height 8
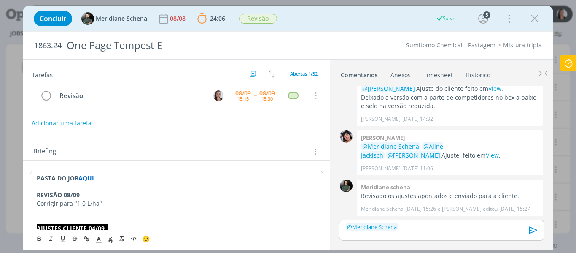
scroll to position [955, 0]
click at [97, 202] on p "Corrigir para "1,0 L/ha"" at bounding box center [177, 203] width 280 height 8
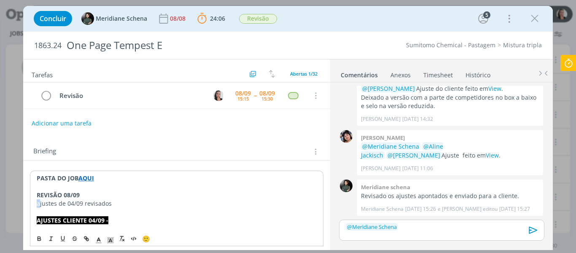
drag, startPoint x: 40, startPoint y: 202, endPoint x: 33, endPoint y: 203, distance: 6.5
click at [116, 205] on p "Ajustes de 04/09 revisados" at bounding box center [177, 203] width 280 height 8
click at [118, 202] on p "Ajustes de 04/09 revisados" at bounding box center [177, 203] width 280 height 8
click at [126, 202] on p "Ajustes de 04/09 revisados" at bounding box center [176, 203] width 281 height 8
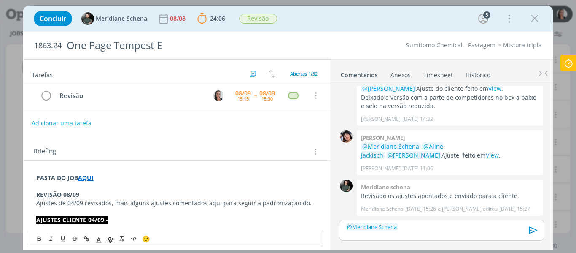
click at [204, 202] on span "Ajustes de 04/09 revisados, mais alguns ajustes comentados aqui para seguir a p…" at bounding box center [173, 203] width 275 height 8
click at [208, 200] on span "Ajustes de 04/09 revisados, mais alguns ajustes comentados aqui para seguir a p…" at bounding box center [173, 203] width 275 height 8
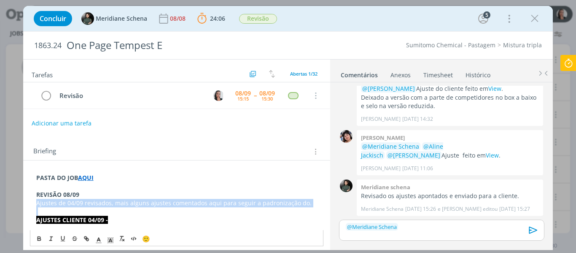
click at [208, 200] on span "Ajustes de 04/09 revisados, mais alguns ajustes comentados aqui para seguir a p…" at bounding box center [173, 203] width 275 height 8
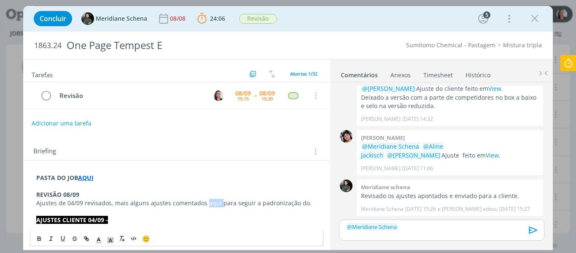
click at [208, 200] on span "Ajustes de 04/09 revisados, mais alguns ajustes comentados aqui para seguir a p…" at bounding box center [173, 203] width 275 height 8
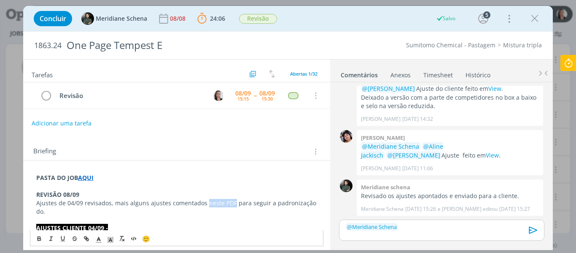
drag, startPoint x: 203, startPoint y: 201, endPoint x: 232, endPoint y: 199, distance: 28.3
click at [232, 199] on span "Ajustes de 04/09 revisados, mais alguns ajustes comentados neste PDF para segui…" at bounding box center [177, 207] width 282 height 16
drag, startPoint x: 215, startPoint y: 199, endPoint x: 85, endPoint y: 240, distance: 136.3
click at [85, 240] on icon "dialog" at bounding box center [86, 238] width 7 height 7
paste input "ajustes de 04/09 revisados"
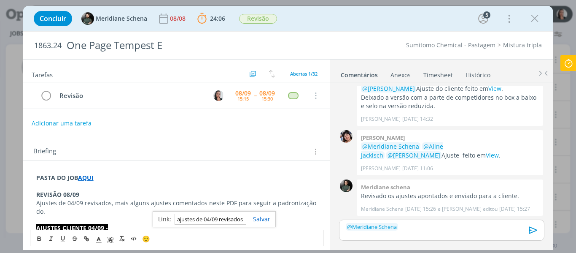
scroll to position [0, 0]
click at [216, 218] on input "ajustes de 04/09 revisados" at bounding box center [211, 218] width 72 height 11
paste input "https://sobeae.sharepoint.com/:b:/s/SOBEAE/EZkhhRlbbjxLj3GKOIwas5cBDOCWOT43E7Gx…"
type input "https://sobeae.sharepoint.com/:b:/s/SOBEAE/EZkhhRlbbjxLj3GKOIwas5cBDOCWOT43E7Gx…"
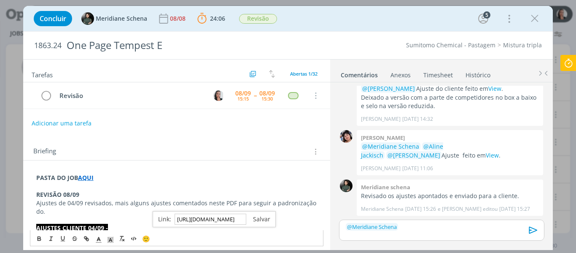
click at [259, 216] on link "dialog" at bounding box center [258, 219] width 24 height 8
click at [255, 205] on span "para seguir a padronização do." at bounding box center [175, 207] width 278 height 16
click at [47, 191] on strong "REVISÃO 08/09" at bounding box center [57, 194] width 43 height 8
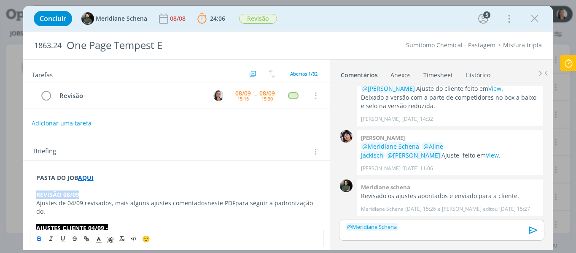
click at [47, 191] on strong "REVISÃO 08/09" at bounding box center [57, 194] width 43 height 8
click at [116, 240] on span "dialog" at bounding box center [111, 238] width 12 height 10
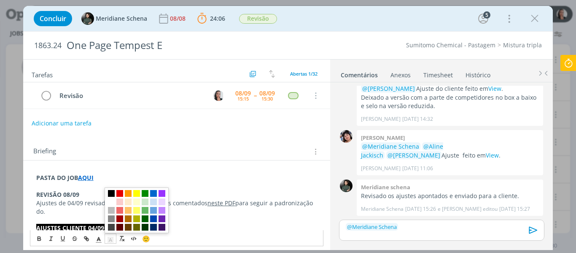
drag, startPoint x: 110, startPoint y: 193, endPoint x: 112, endPoint y: 198, distance: 4.9
click at [110, 193] on span "dialog" at bounding box center [111, 193] width 7 height 7
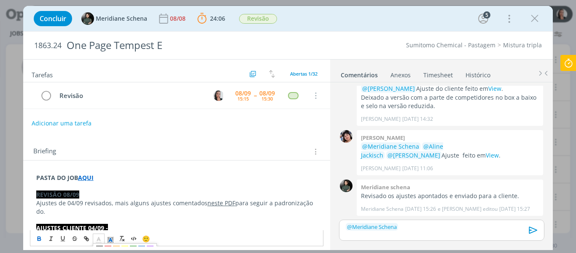
click at [97, 238] on icon "dialog" at bounding box center [99, 240] width 8 height 8
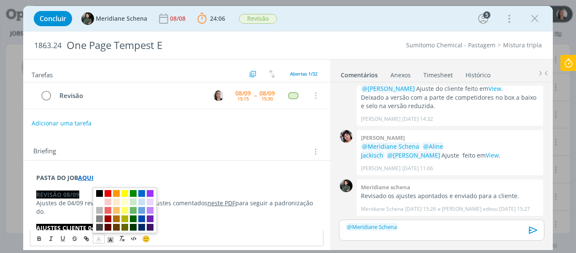
drag, startPoint x: 100, startPoint y: 198, endPoint x: 93, endPoint y: 200, distance: 7.5
click at [100, 198] on span "dialog" at bounding box center [125, 210] width 64 height 46
click at [63, 212] on p "Ajustes de 04/09 revisados, mais alguns ajustes comentados neste PDF para segui…" at bounding box center [176, 207] width 281 height 17
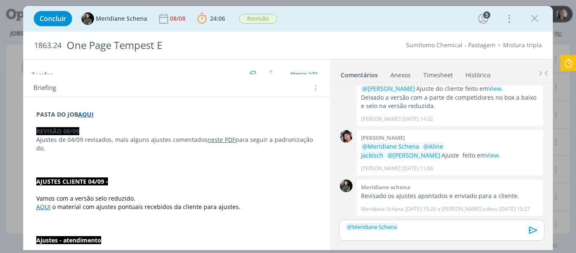
scroll to position [71, 0]
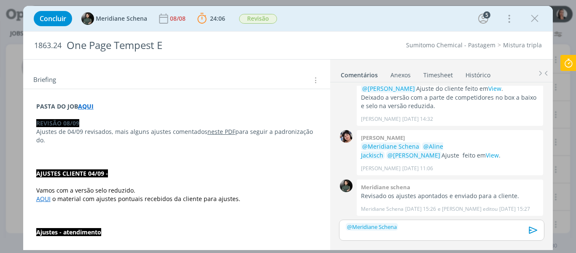
click at [74, 139] on p "Ajustes de 04/09 revisados, mais alguns ajustes comentados neste PDF para segui…" at bounding box center [176, 135] width 281 height 17
click at [62, 118] on p "dialog" at bounding box center [176, 114] width 281 height 8
click at [62, 123] on strong "REVISÃO 08/09" at bounding box center [57, 123] width 43 height 8
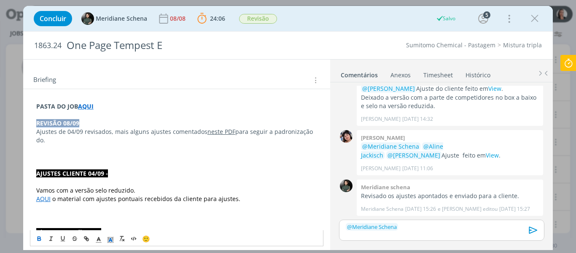
click at [62, 123] on strong "REVISÃO 08/09" at bounding box center [57, 123] width 43 height 8
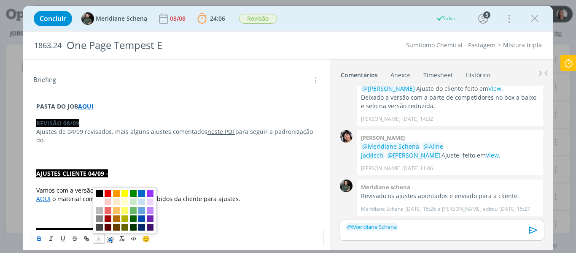
click at [99, 241] on icon "dialog" at bounding box center [99, 240] width 8 height 8
click at [99, 198] on span "dialog" at bounding box center [125, 210] width 64 height 46
drag, startPoint x: 100, startPoint y: 202, endPoint x: 114, endPoint y: 142, distance: 61.7
click at [100, 202] on span "dialog" at bounding box center [99, 201] width 7 height 7
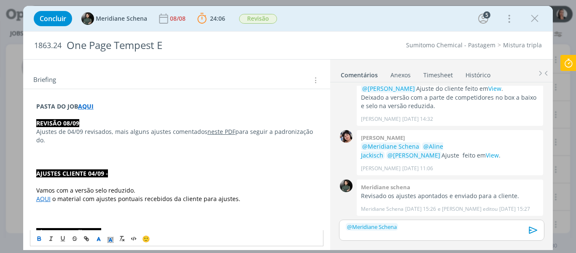
click at [114, 142] on p "Ajustes de 04/09 revisados, mais alguns ajustes comentados neste PDF para segui…" at bounding box center [176, 135] width 281 height 17
drag, startPoint x: 43, startPoint y: 136, endPoint x: 45, endPoint y: 147, distance: 11.2
click at [43, 136] on span "para seguir a padronização do." at bounding box center [175, 135] width 278 height 16
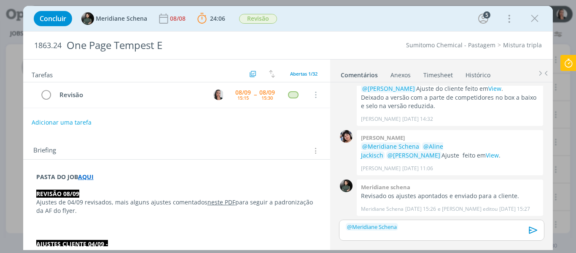
scroll to position [0, 0]
click at [421, 225] on p "﻿ @ Meridiane Schena ﻿" at bounding box center [441, 227] width 191 height 8
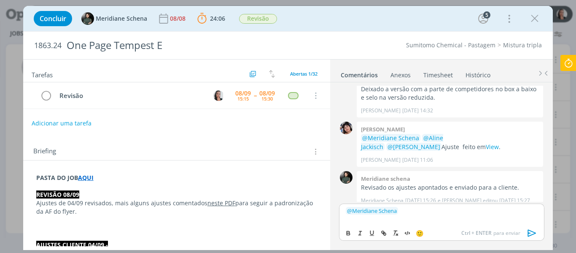
scroll to position [971, 0]
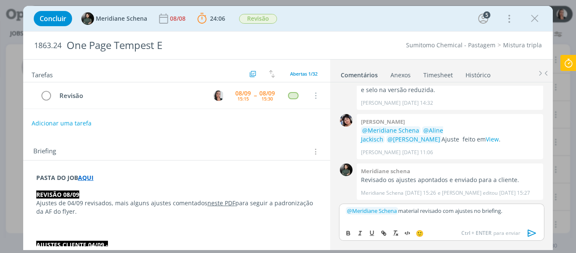
click at [537, 235] on icon "dialog" at bounding box center [532, 232] width 13 height 13
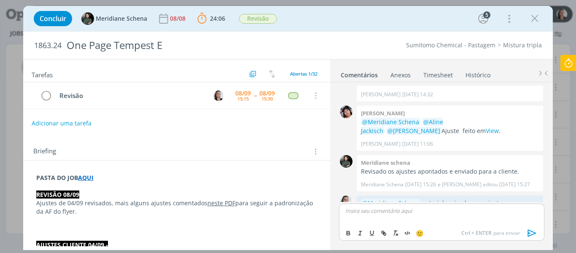
scroll to position [1002, 0]
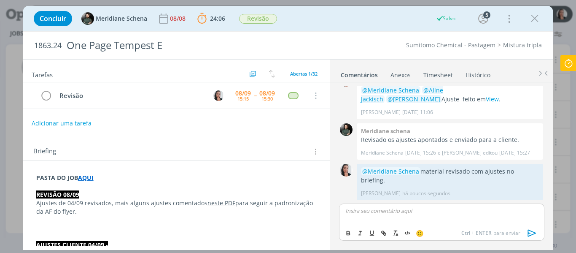
click at [565, 59] on icon at bounding box center [568, 63] width 15 height 16
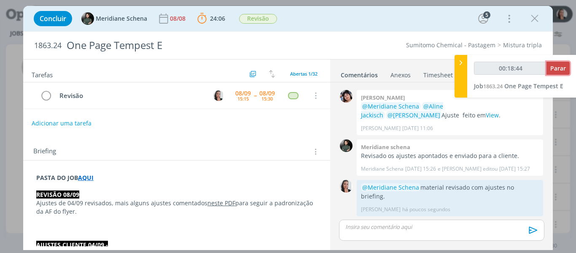
click at [556, 70] on span "Parar" at bounding box center [558, 68] width 16 height 8
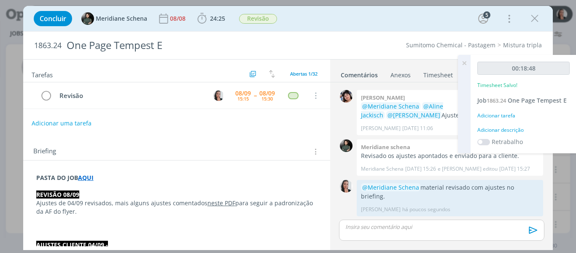
type input "00:19:00"
click at [515, 129] on div "Adicionar descrição" at bounding box center [523, 130] width 92 height 8
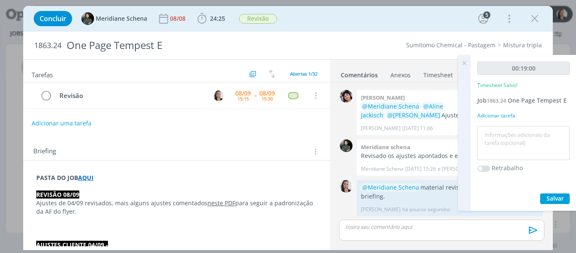
click at [521, 140] on textarea at bounding box center [524, 143] width 88 height 30
type textarea "revisão ajustes 04/09"
drag, startPoint x: 555, startPoint y: 195, endPoint x: 546, endPoint y: 161, distance: 34.9
click at [555, 195] on span "Salvar" at bounding box center [555, 198] width 17 height 8
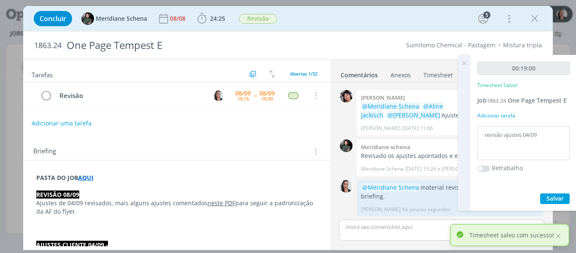
click at [465, 58] on icon at bounding box center [464, 63] width 15 height 16
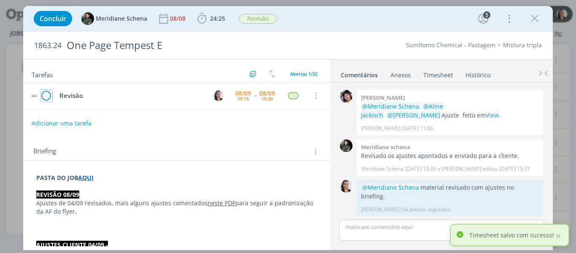
click at [46, 95] on icon "dialog" at bounding box center [46, 95] width 12 height 13
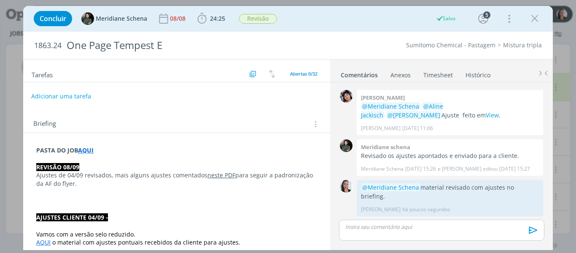
click at [66, 98] on button "Adicionar uma tarefa" at bounding box center [61, 96] width 60 height 14
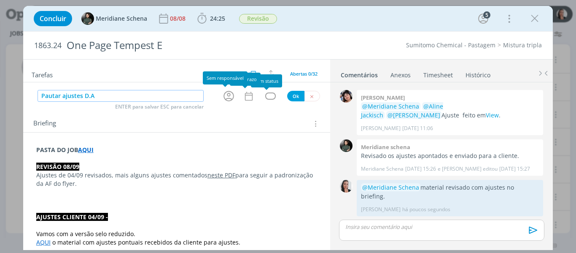
click at [226, 95] on icon "dialog" at bounding box center [229, 96] width 11 height 11
type input "Pautar ajustes D.A"
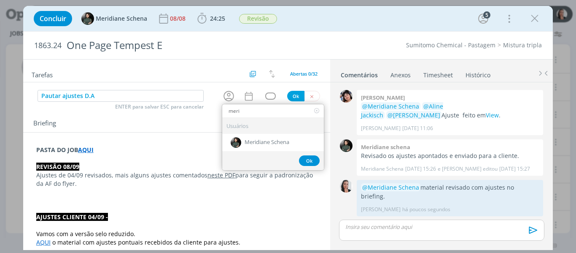
type input "meri"
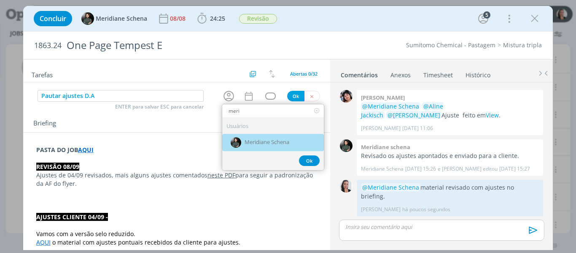
click at [246, 143] on span "Meridiane Schena" at bounding box center [267, 142] width 45 height 7
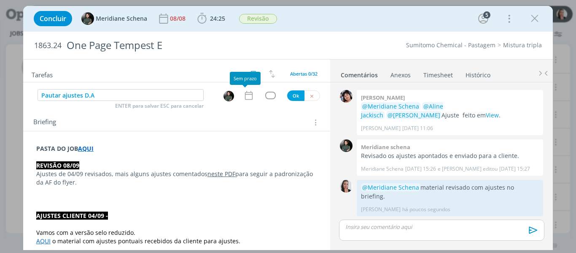
click at [246, 91] on icon "dialog" at bounding box center [248, 95] width 11 height 11
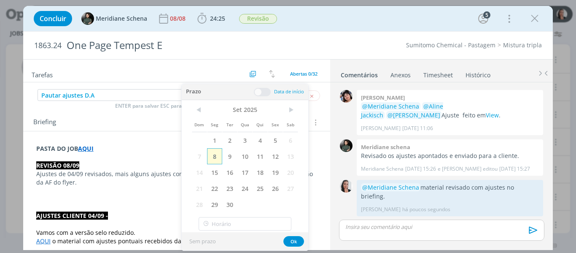
click at [210, 155] on span "8" at bounding box center [214, 156] width 15 height 16
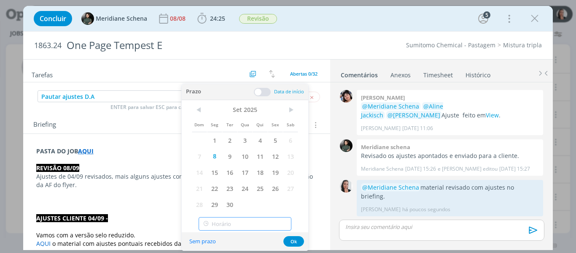
type input "15:00"
drag, startPoint x: 229, startPoint y: 226, endPoint x: 227, endPoint y: 221, distance: 6.0
click at [230, 226] on input "15:00" at bounding box center [245, 223] width 93 height 13
click at [210, 202] on div "15:00" at bounding box center [246, 201] width 94 height 15
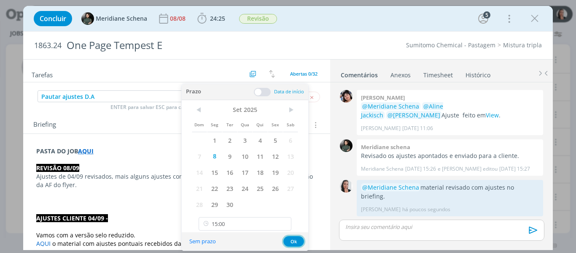
click at [291, 237] on button "Ok" at bounding box center [293, 241] width 21 height 11
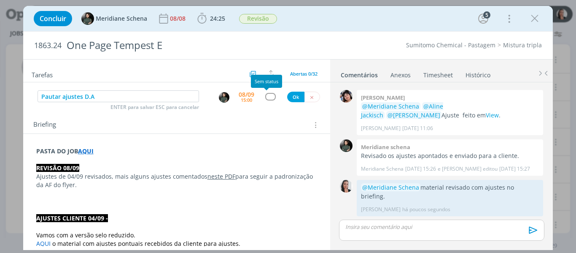
click at [267, 98] on div "dialog" at bounding box center [270, 96] width 11 height 7
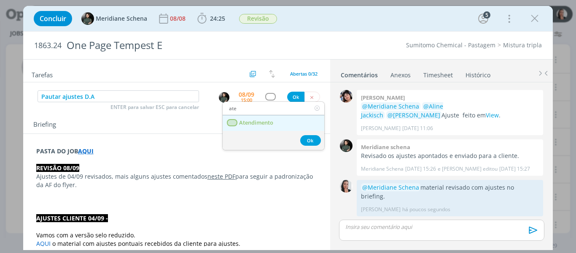
type input "ate"
click at [264, 124] on span "Atendimento" at bounding box center [256, 122] width 34 height 7
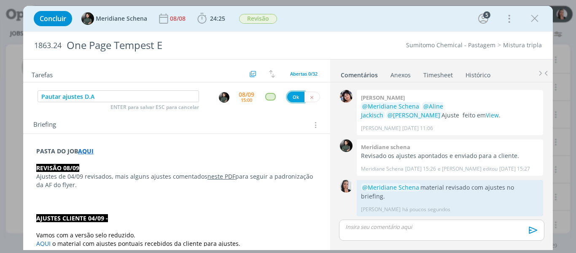
click at [291, 95] on button "Ok" at bounding box center [295, 97] width 17 height 11
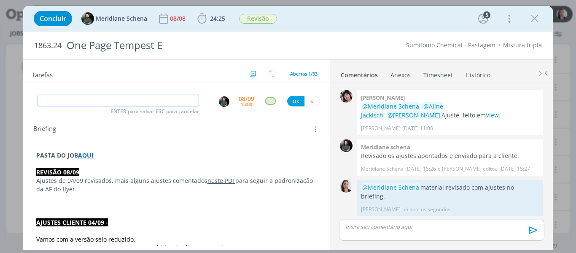
scroll to position [0, 0]
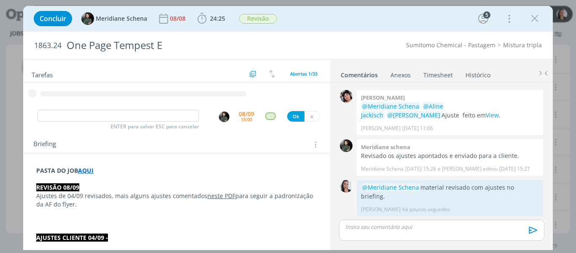
click at [225, 192] on link "neste PDF" at bounding box center [221, 195] width 28 height 8
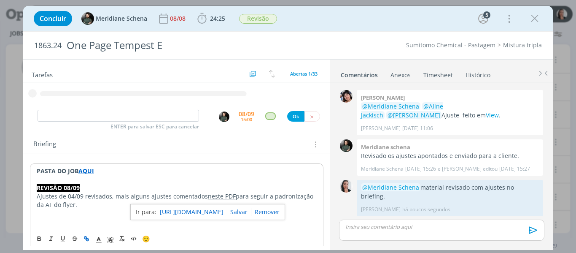
click at [205, 210] on link "https://sobeae.sharepoint.com/:b:/s/SOBEAE/EZkhhRlbbjxLj3GKOIwas5cBDOCWOT43E7Gx…" at bounding box center [192, 211] width 64 height 11
click at [387, 18] on div "Concluir Meridiane Schena 08/08 24:25 Iniciar Apontar Data * 08/09/2025 Horas *…" at bounding box center [288, 18] width 517 height 20
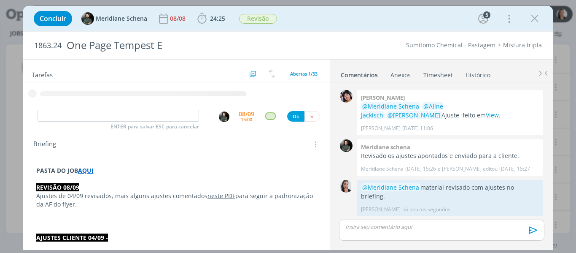
click at [348, 21] on div "Concluir Meridiane Schena 08/08 24:25 Iniciar Apontar Data * 08/09/2025 Horas *…" at bounding box center [288, 18] width 517 height 20
click at [395, 18] on div "Concluir Meridiane Schena 08/08 24:25 Iniciar Apontar Data * 08/09/2025 Horas *…" at bounding box center [288, 18] width 517 height 20
click at [342, 21] on div "Concluir Meridiane Schena 08/08 24:25 Iniciar Apontar Data * 08/09/2025 Horas *…" at bounding box center [288, 18] width 517 height 20
click at [368, 26] on div "Concluir Meridiane Schena 08/08 24:25 Iniciar Apontar Data * 08/09/2025 Horas *…" at bounding box center [288, 18] width 517 height 20
click at [349, 19] on div "Concluir Meridiane Schena 08/08 24:25 Iniciar Apontar Data * 08/09/2025 Horas *…" at bounding box center [288, 18] width 517 height 20
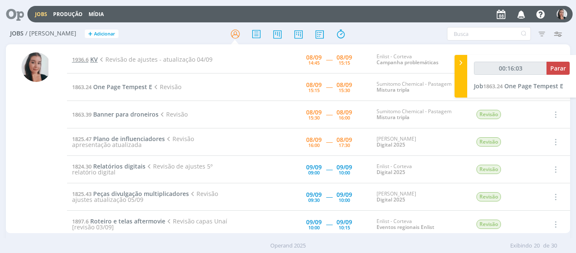
click at [97, 59] on span "KV" at bounding box center [94, 59] width 8 height 8
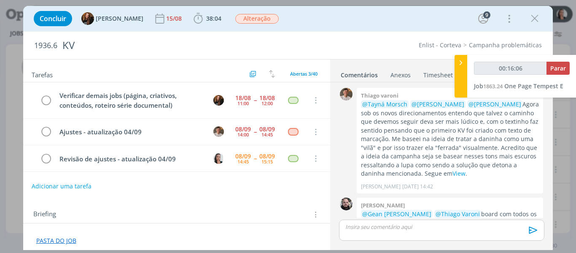
scroll to position [894, 0]
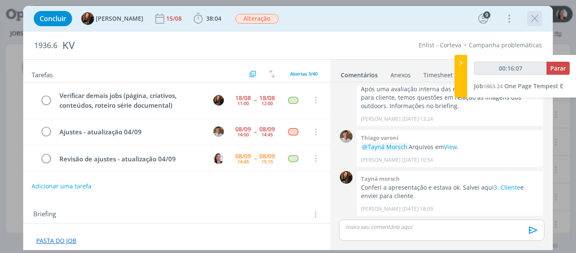
click at [532, 14] on icon "dialog" at bounding box center [534, 18] width 13 height 13
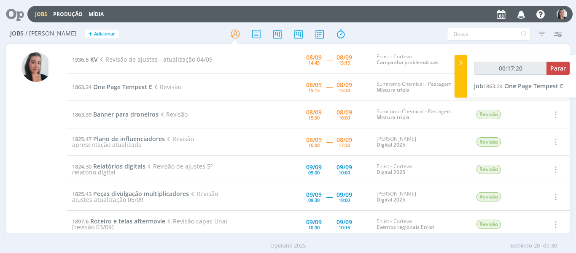
type input "00:17:21"
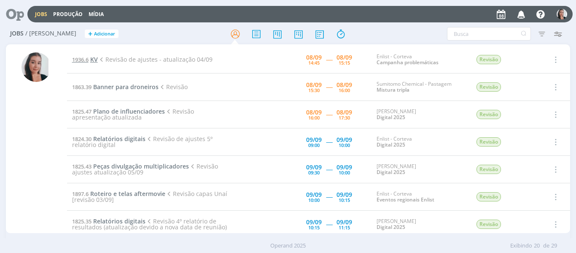
click at [92, 59] on span "KV" at bounding box center [94, 59] width 8 height 8
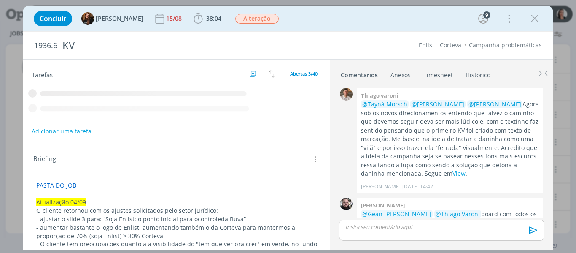
scroll to position [894, 0]
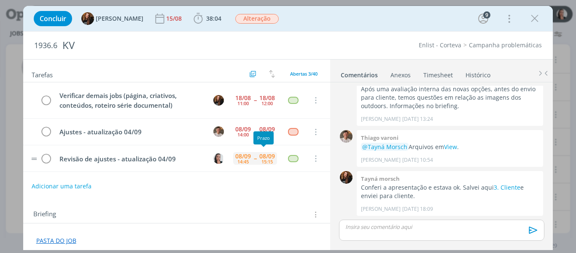
click at [264, 162] on div "15:15" at bounding box center [266, 161] width 11 height 5
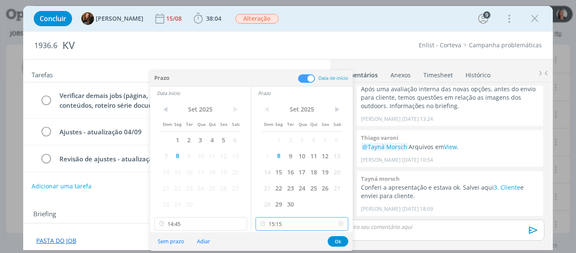
click at [296, 221] on input "15:15" at bounding box center [302, 223] width 93 height 13
click at [291, 178] on div "15:30" at bounding box center [303, 174] width 94 height 15
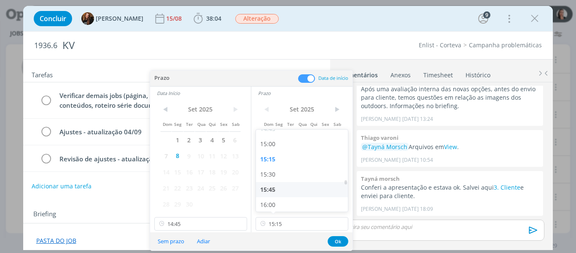
type input "15:30"
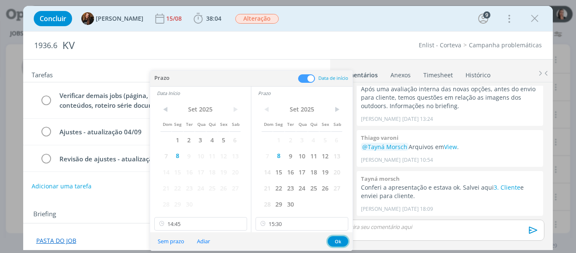
click at [341, 242] on button "Ok" at bounding box center [338, 241] width 21 height 11
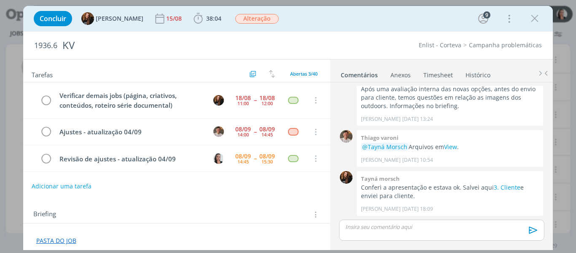
scroll to position [84, 0]
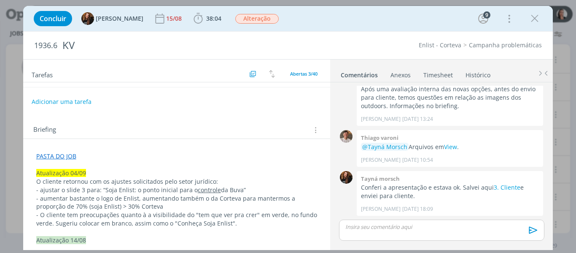
click at [537, 16] on icon "dialog" at bounding box center [534, 18] width 13 height 13
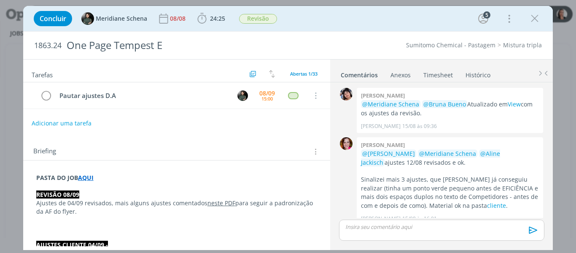
scroll to position [946, 0]
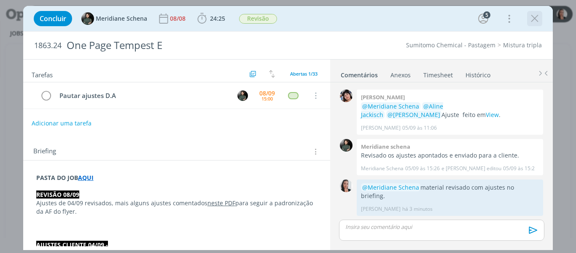
click at [530, 18] on icon "dialog" at bounding box center [534, 18] width 13 height 13
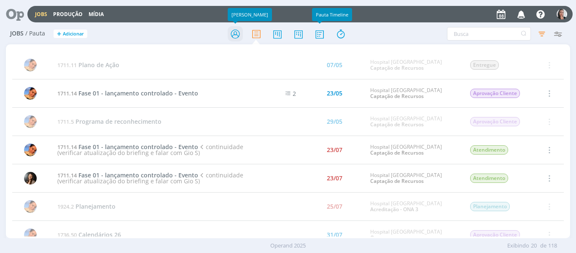
click at [233, 30] on icon at bounding box center [235, 34] width 15 height 16
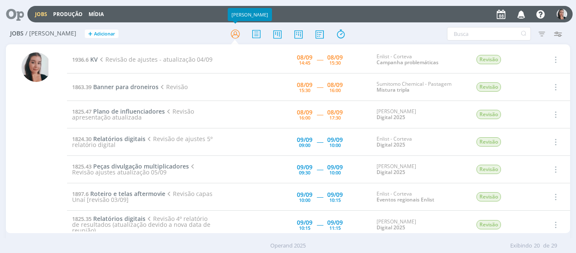
click at [389, 44] on div "Jobs / Minha Pauta + Adicionar Filtros Filtrar Limpar Tipo Jobs e Tarefas Data …" at bounding box center [288, 34] width 565 height 21
click at [83, 56] on span "1936.6" at bounding box center [80, 60] width 16 height 8
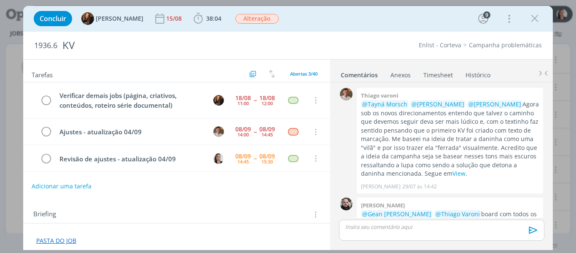
scroll to position [894, 0]
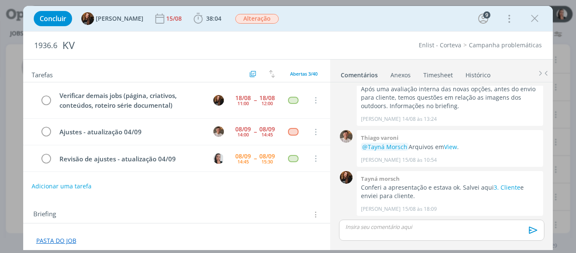
click at [339, 13] on div "Concluir Tayná Morsch 15/08 38:04 Iniciar Apontar Data * 08/09/2025 Horas * 00:…" at bounding box center [288, 18] width 517 height 20
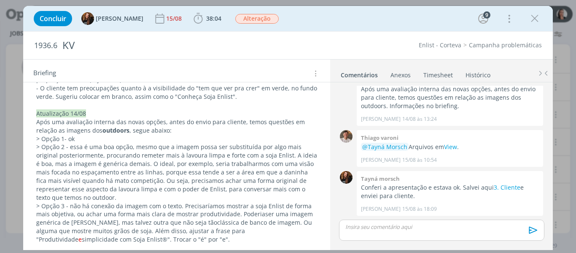
scroll to position [0, 0]
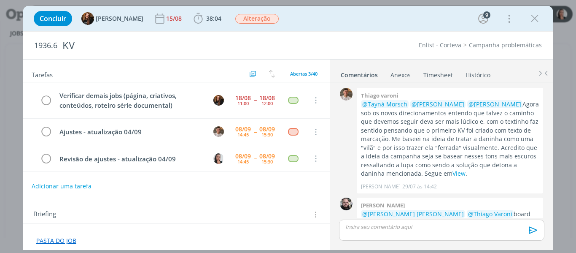
scroll to position [894, 0]
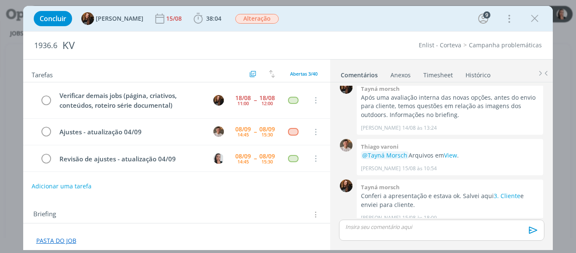
drag, startPoint x: 473, startPoint y: 69, endPoint x: 439, endPoint y: 68, distance: 34.2
click at [473, 69] on link "Histórico" at bounding box center [478, 73] width 26 height 12
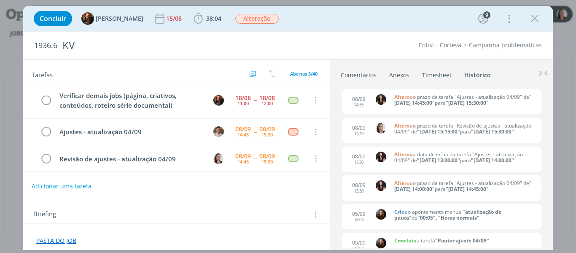
click at [360, 72] on link "Comentários" at bounding box center [358, 73] width 37 height 12
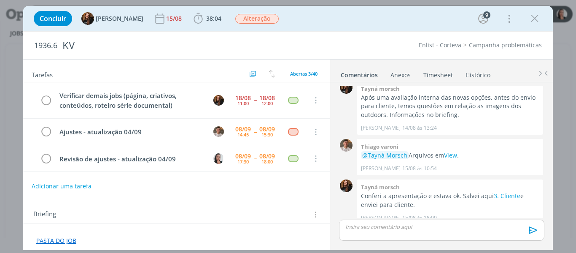
drag, startPoint x: 231, startPoint y: 206, endPoint x: 234, endPoint y: 197, distance: 9.5
click at [231, 206] on div "Briefing Briefings Predefinidos Versões do Briefing Ver Briefing do Projeto" at bounding box center [176, 211] width 307 height 23
click at [536, 19] on icon "dialog" at bounding box center [534, 18] width 13 height 13
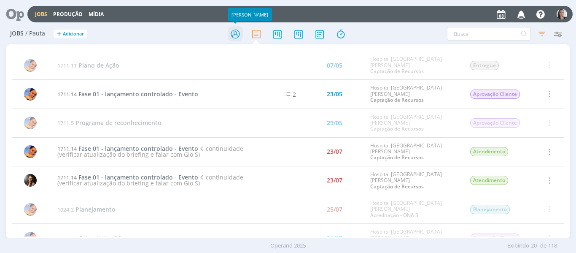
click at [236, 30] on icon at bounding box center [235, 34] width 15 height 16
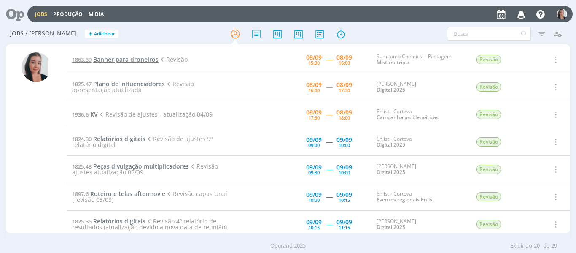
click at [106, 59] on span "Banner para droneiros" at bounding box center [125, 59] width 65 height 8
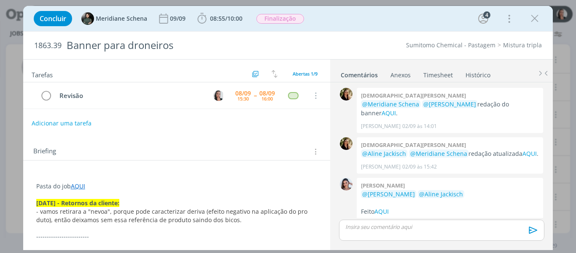
scroll to position [247, 0]
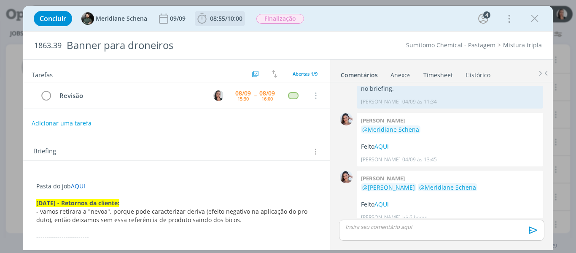
click at [200, 19] on icon "dialog" at bounding box center [202, 18] width 13 height 13
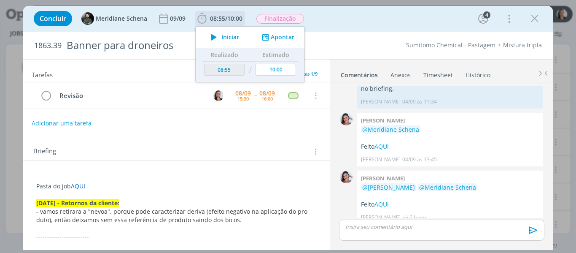
click at [212, 39] on icon "dialog" at bounding box center [214, 37] width 15 height 11
click at [362, 22] on div "Concluir Meridiane Schena [DATE] 08:55 / 10:00 Iniciar Apontar Data * [DATE] Ho…" at bounding box center [288, 18] width 517 height 20
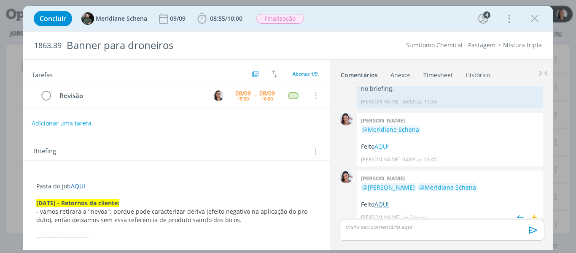
click at [385, 200] on link "AQUI" at bounding box center [382, 204] width 14 height 8
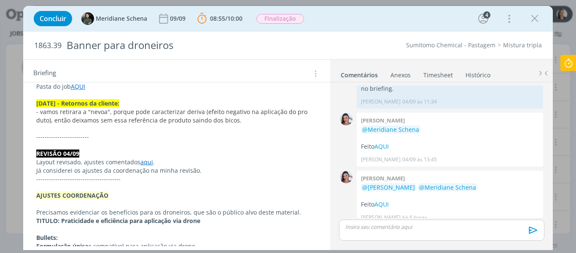
scroll to position [84, 0]
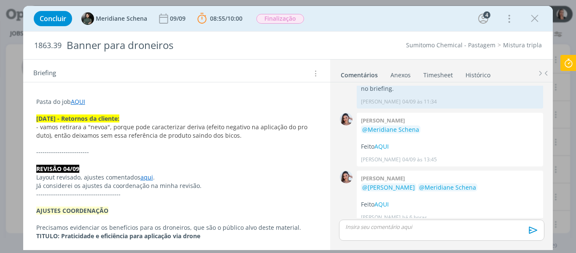
click at [361, 232] on div "dialog" at bounding box center [441, 229] width 205 height 21
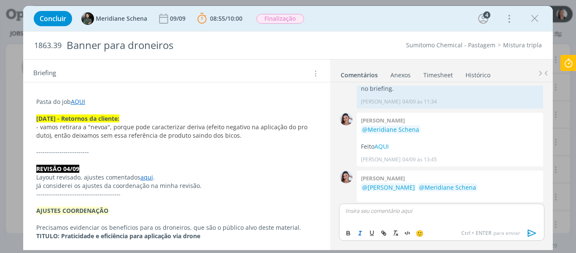
scroll to position [263, 0]
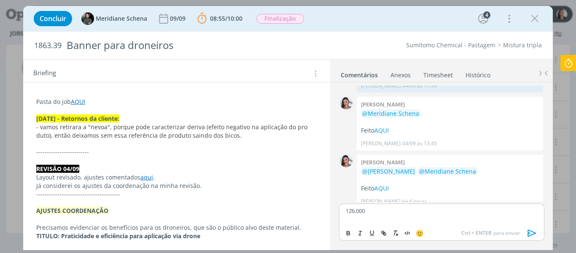
click at [560, 66] on div "Concluir Meridiane Schena [DATE] 08:55 / 10:00 Parar Apontar Data * [DATE] Hora…" at bounding box center [288, 126] width 576 height 253
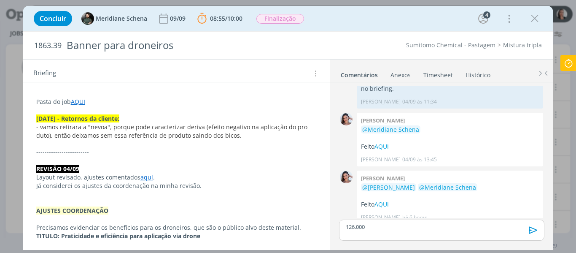
click at [566, 66] on icon at bounding box center [568, 63] width 15 height 16
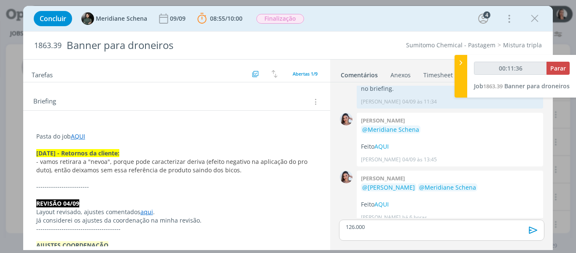
scroll to position [0, 0]
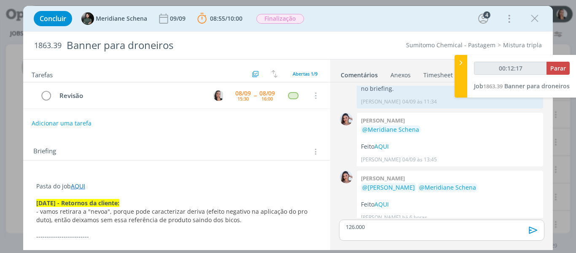
click at [374, 225] on p "126.000" at bounding box center [441, 227] width 191 height 8
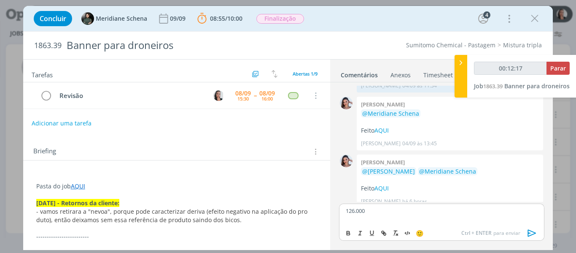
click at [374, 225] on div "🙂 Ctrl + ENTER para enviar" at bounding box center [441, 232] width 204 height 16
click at [373, 214] on p "126.000" at bounding box center [441, 211] width 191 height 8
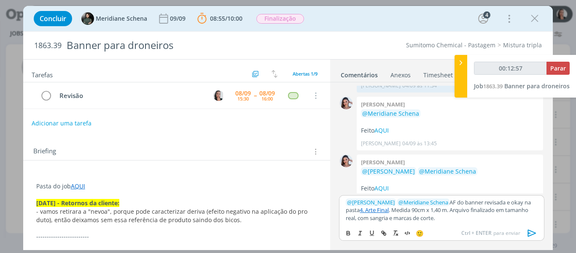
drag, startPoint x: 449, startPoint y: 211, endPoint x: 450, endPoint y: 216, distance: 4.4
click at [449, 211] on p "﻿ @ [PERSON_NAME] ﻿ ﻿ @ Meridiane Schena ﻿ AF do banner revisada e okay na past…" at bounding box center [441, 209] width 191 height 23
click at [461, 215] on p "﻿ @ [PERSON_NAME] ﻿ ﻿ @ Meridiane Schena ﻿ AF do banner revisada e okay na past…" at bounding box center [441, 209] width 191 height 23
click at [466, 216] on p "﻿ @ [PERSON_NAME] ﻿ ﻿ @ Meridiane Schena ﻿ AF do banner revisada e okay na past…" at bounding box center [441, 209] width 191 height 23
click at [466, 212] on p "﻿ @ [PERSON_NAME] ﻿ ﻿ @ Meridiane Schena ﻿ AF do banner revisada e okay na past…" at bounding box center [441, 209] width 191 height 23
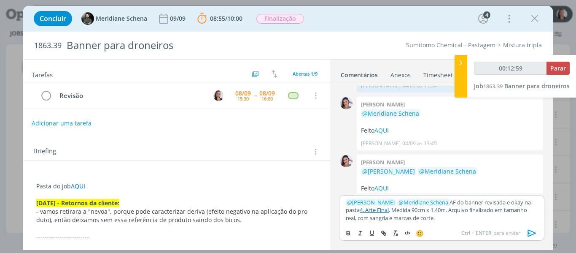
drag, startPoint x: 477, startPoint y: 212, endPoint x: 487, endPoint y: 213, distance: 9.8
click at [478, 212] on p "﻿ @ [PERSON_NAME] ﻿ ﻿ @ Meridiane Schena ﻿ AF do banner revisada e okay na past…" at bounding box center [441, 209] width 191 height 23
click at [498, 216] on p "﻿ @ [PERSON_NAME] ﻿ ﻿ @ Meridiane Schena ﻿ AF do banner revisada e okay na past…" at bounding box center [441, 209] width 191 height 23
drag, startPoint x: 534, startPoint y: 236, endPoint x: 526, endPoint y: 205, distance: 31.9
click at [534, 236] on icon "dialog" at bounding box center [532, 232] width 13 height 13
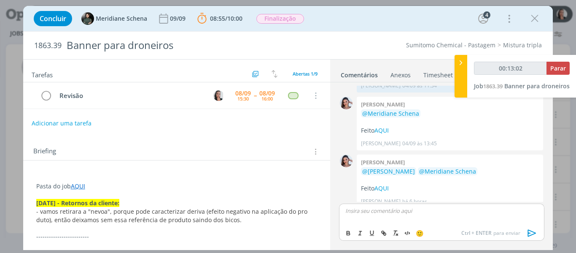
scroll to position [312, 0]
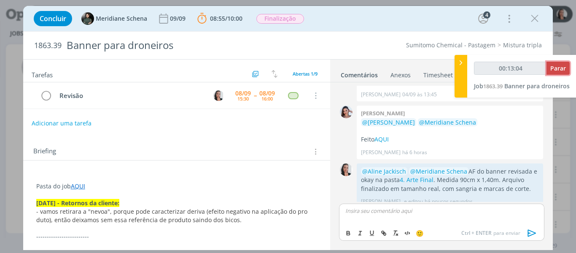
click at [562, 65] on span "Parar" at bounding box center [558, 68] width 16 height 8
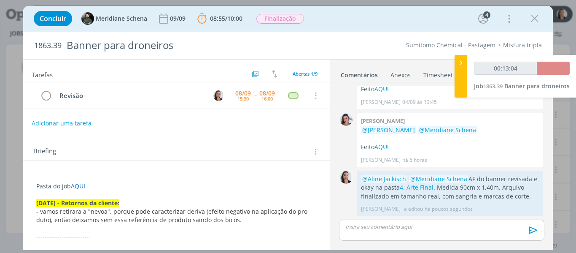
scroll to position [296, 0]
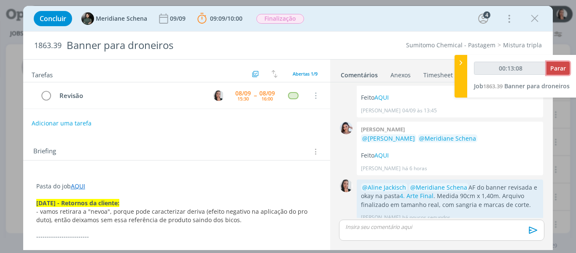
click at [558, 73] on button "Parar" at bounding box center [558, 68] width 23 height 13
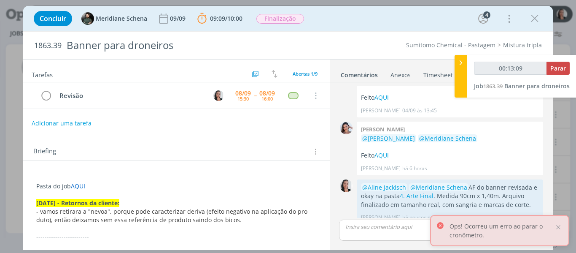
type input "00:14:00"
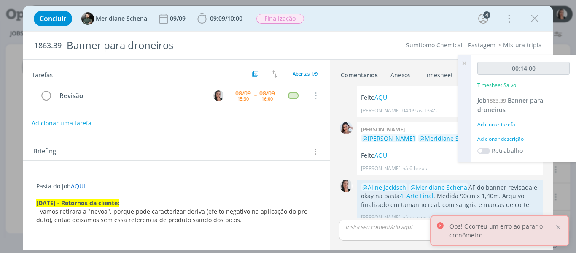
click at [507, 137] on div "Adicionar descrição" at bounding box center [523, 139] width 92 height 8
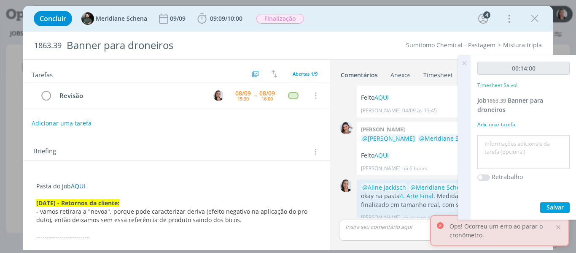
click at [507, 139] on textarea at bounding box center [524, 152] width 88 height 30
type textarea "revisão AF"
click at [557, 210] on span "Salvar" at bounding box center [555, 207] width 17 height 8
click at [523, 148] on textarea "revisão AF" at bounding box center [524, 152] width 88 height 30
click at [550, 208] on span "Salvar" at bounding box center [555, 207] width 17 height 8
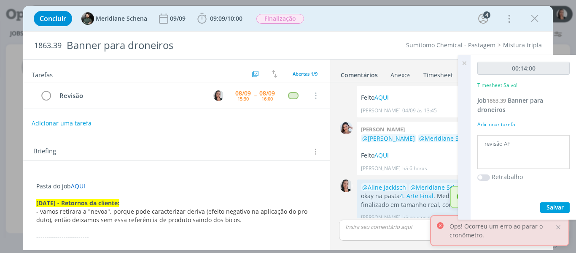
click at [463, 64] on icon at bounding box center [464, 63] width 15 height 16
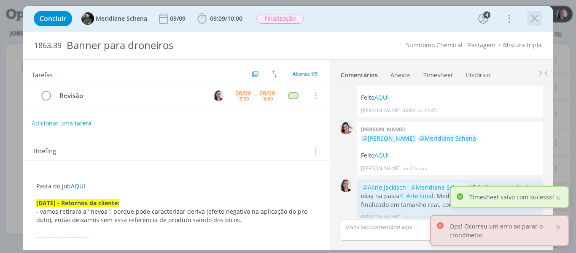
click at [534, 15] on icon "dialog" at bounding box center [534, 18] width 13 height 13
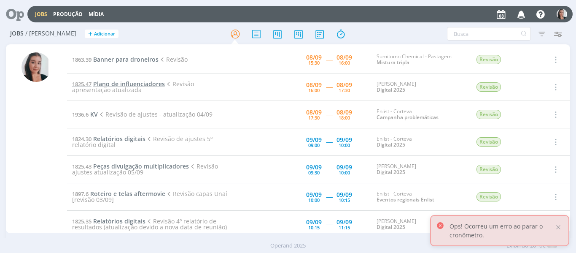
click at [129, 83] on span "Plano de influenciadores" at bounding box center [129, 84] width 72 height 8
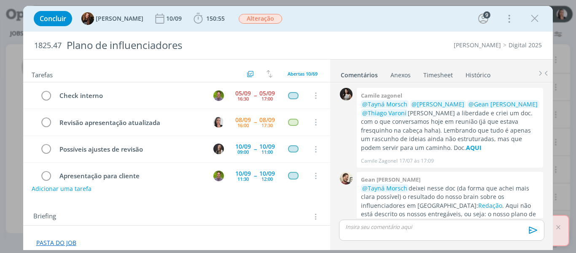
scroll to position [423, 0]
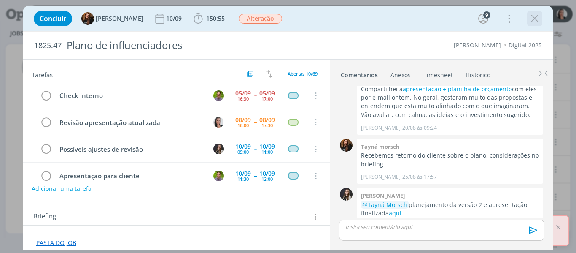
click at [533, 16] on icon "dialog" at bounding box center [534, 18] width 13 height 13
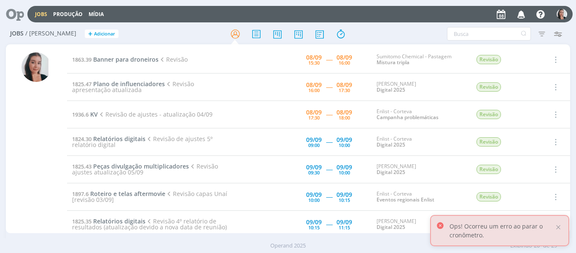
click at [146, 65] on td "1863.39 Banner para droneiros Revisão" at bounding box center [152, 59] width 170 height 27
click at [145, 62] on span "Banner para droneiros" at bounding box center [125, 59] width 65 height 8
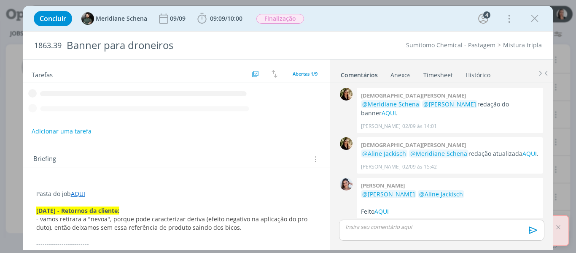
scroll to position [296, 0]
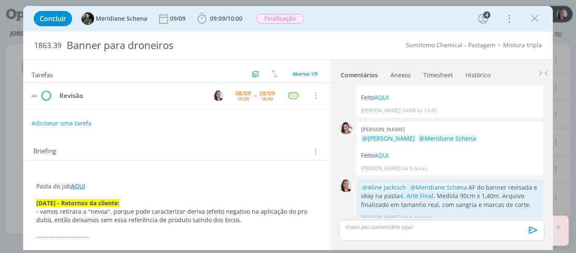
click at [38, 93] on tr "Revisão [DATE] 15:30 -- [DATE] 16:00 Cancelar" at bounding box center [176, 95] width 307 height 27
click at [47, 96] on icon "dialog" at bounding box center [46, 95] width 12 height 13
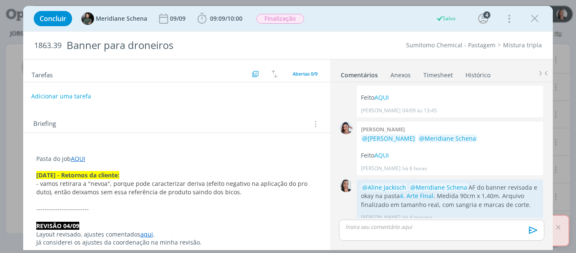
click at [63, 94] on button "Adicionar uma tarefa" at bounding box center [61, 96] width 60 height 14
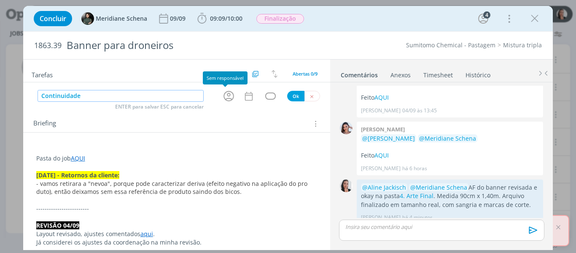
click at [222, 98] on icon "dialog" at bounding box center [228, 95] width 13 height 13
type input "Continuidade"
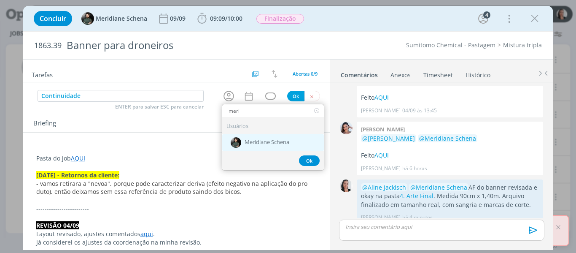
type input "meri"
click at [239, 139] on div "Meridiane Schena" at bounding box center [273, 142] width 102 height 17
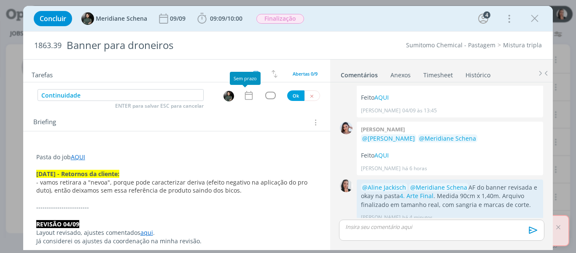
click at [244, 95] on icon "dialog" at bounding box center [248, 95] width 11 height 11
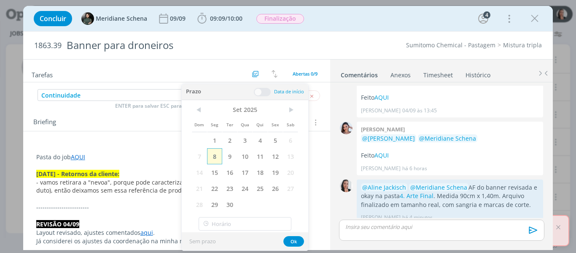
click at [218, 155] on span "8" at bounding box center [214, 156] width 15 height 16
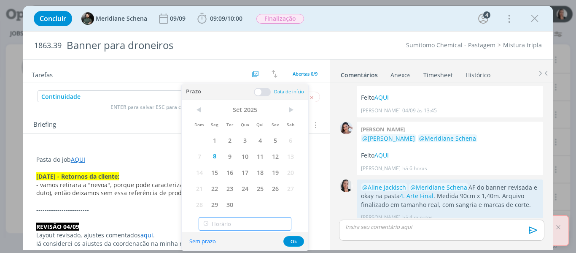
type input "16:00"
click at [232, 225] on input "16:00" at bounding box center [245, 223] width 93 height 13
click at [218, 203] on div "16:00" at bounding box center [246, 201] width 94 height 15
click at [297, 239] on button "Ok" at bounding box center [293, 241] width 21 height 11
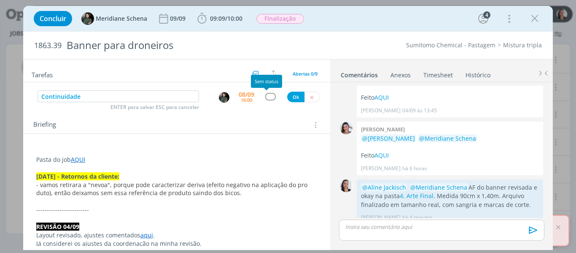
click at [269, 94] on div "dialog" at bounding box center [270, 96] width 11 height 7
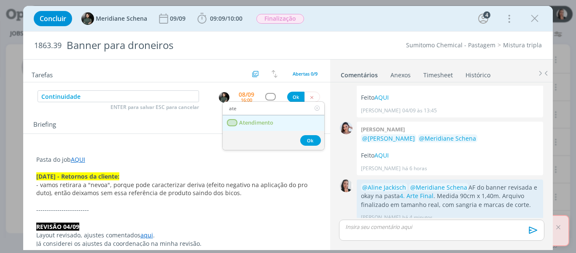
type input "ate"
click at [270, 119] on span "Atendimento" at bounding box center [256, 122] width 34 height 7
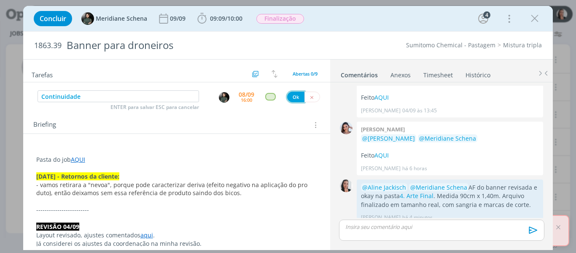
click at [295, 97] on button "Ok" at bounding box center [295, 97] width 17 height 11
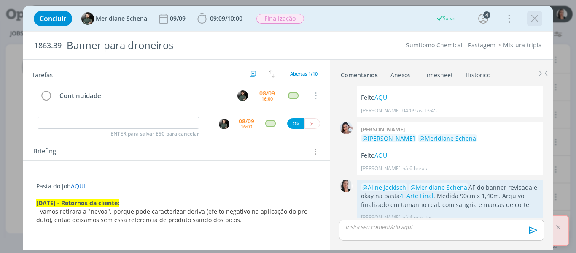
click at [534, 19] on icon "dialog" at bounding box center [534, 18] width 13 height 13
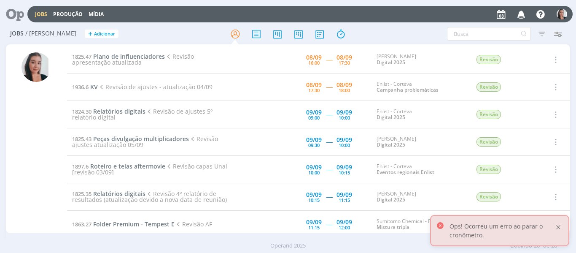
click at [561, 229] on div at bounding box center [559, 227] width 8 height 8
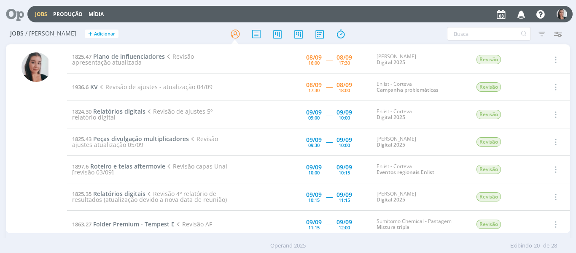
click at [437, 22] on div "Jobs Produção Mídia Notificações Central de Ajuda Área de Membros Implantação o…" at bounding box center [299, 14] width 545 height 16
click at [126, 53] on span "Plano de influenciadores" at bounding box center [129, 56] width 72 height 8
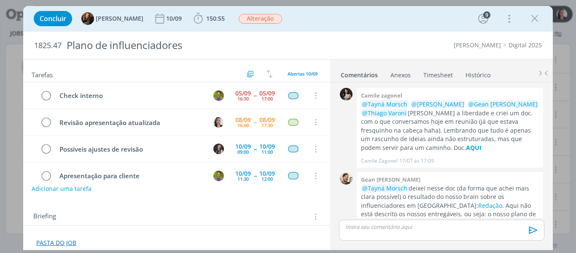
scroll to position [423, 0]
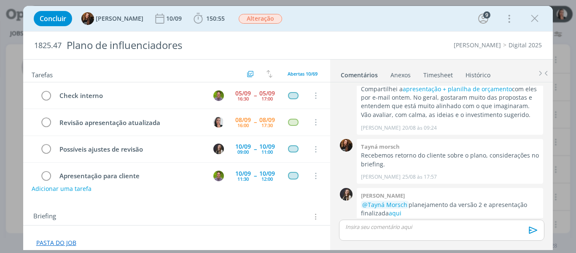
click at [357, 24] on div "Concluir Tayná Morsch 10/09 150:55 Iniciar Apontar Data * [DATE] Horas * 00:00 …" at bounding box center [288, 18] width 517 height 20
click at [398, 13] on div "Concluir Tayná Morsch 10/09 150:55 Iniciar Apontar Data * [DATE] Horas * 00:00 …" at bounding box center [288, 18] width 517 height 20
click at [389, 209] on link "aqui" at bounding box center [395, 213] width 13 height 8
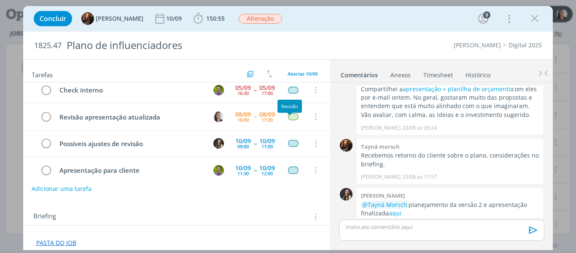
scroll to position [0, 0]
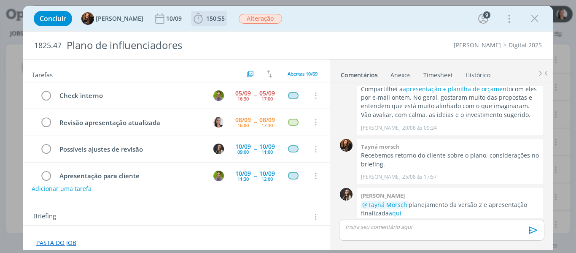
click at [194, 17] on icon "dialog" at bounding box center [198, 18] width 9 height 11
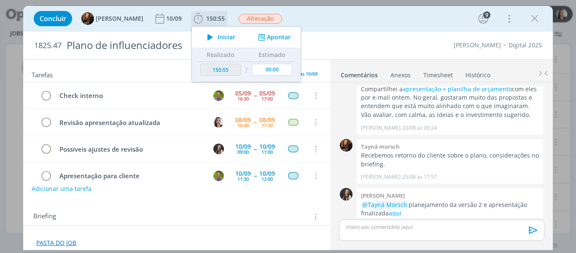
click at [207, 38] on icon "dialog" at bounding box center [210, 37] width 15 height 11
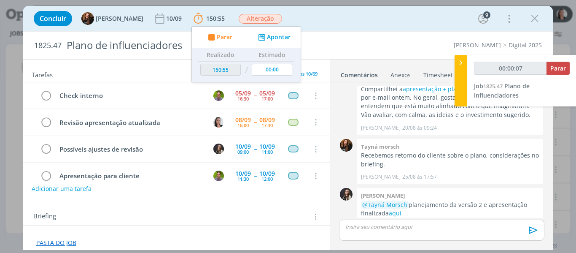
type input "00:00:08"
click at [458, 70] on div at bounding box center [461, 80] width 13 height 51
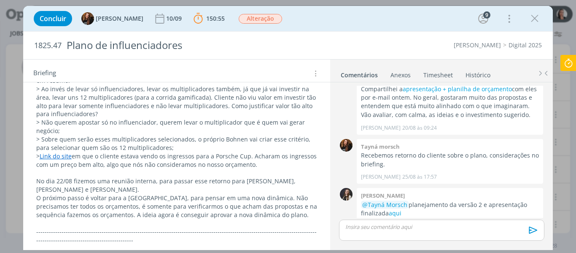
scroll to position [211, 0]
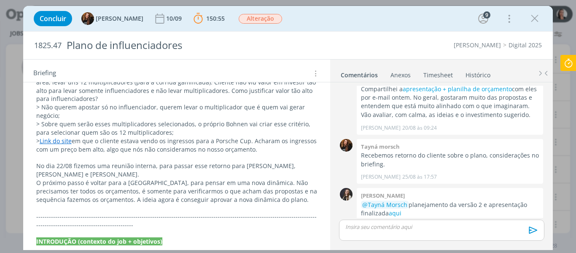
click at [419, 16] on div "Concluir Tayná Morsch 10/09 150:55 Parar Apontar Data * 08/09/2025 Horas * 00:0…" at bounding box center [288, 18] width 517 height 20
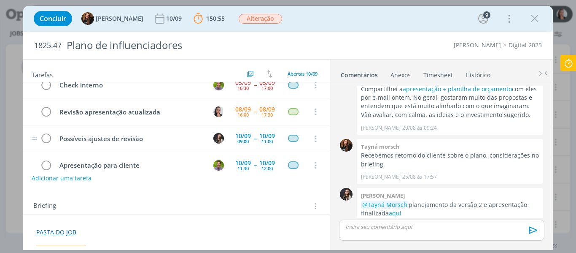
scroll to position [0, 0]
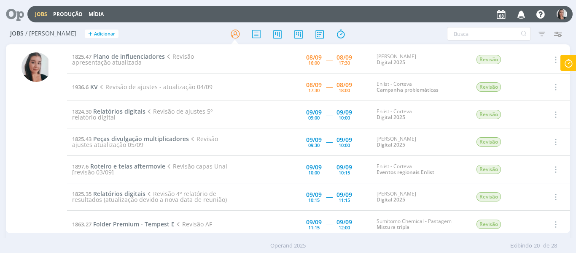
click at [566, 64] on icon at bounding box center [568, 63] width 15 height 16
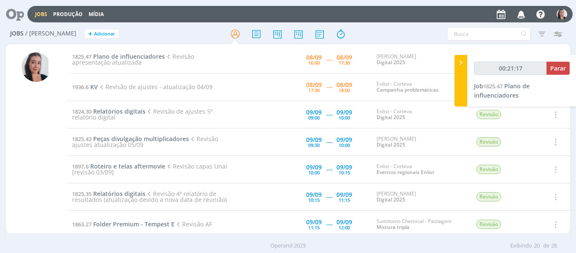
type input "00:21:18"
click at [554, 69] on span "Parar" at bounding box center [558, 68] width 16 height 8
